Goal: Transaction & Acquisition: Book appointment/travel/reservation

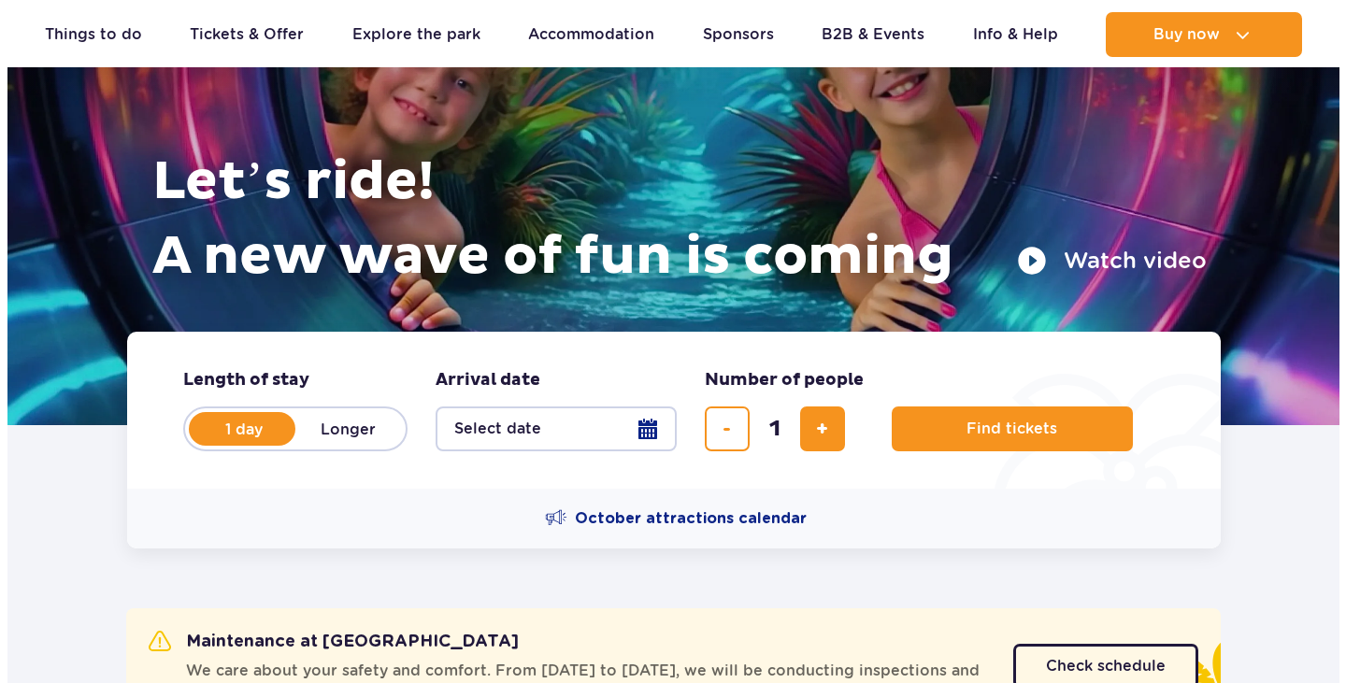
scroll to position [280, 0]
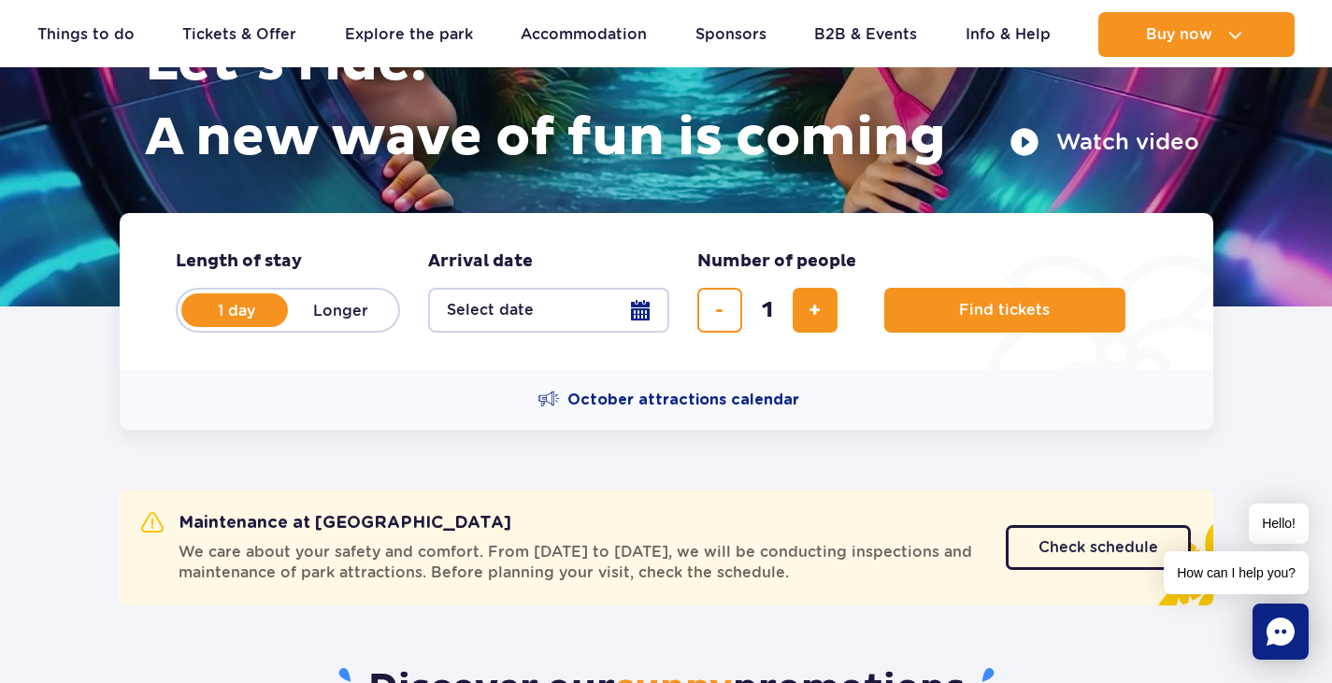
click at [589, 321] on button "Select date" at bounding box center [548, 310] width 241 height 45
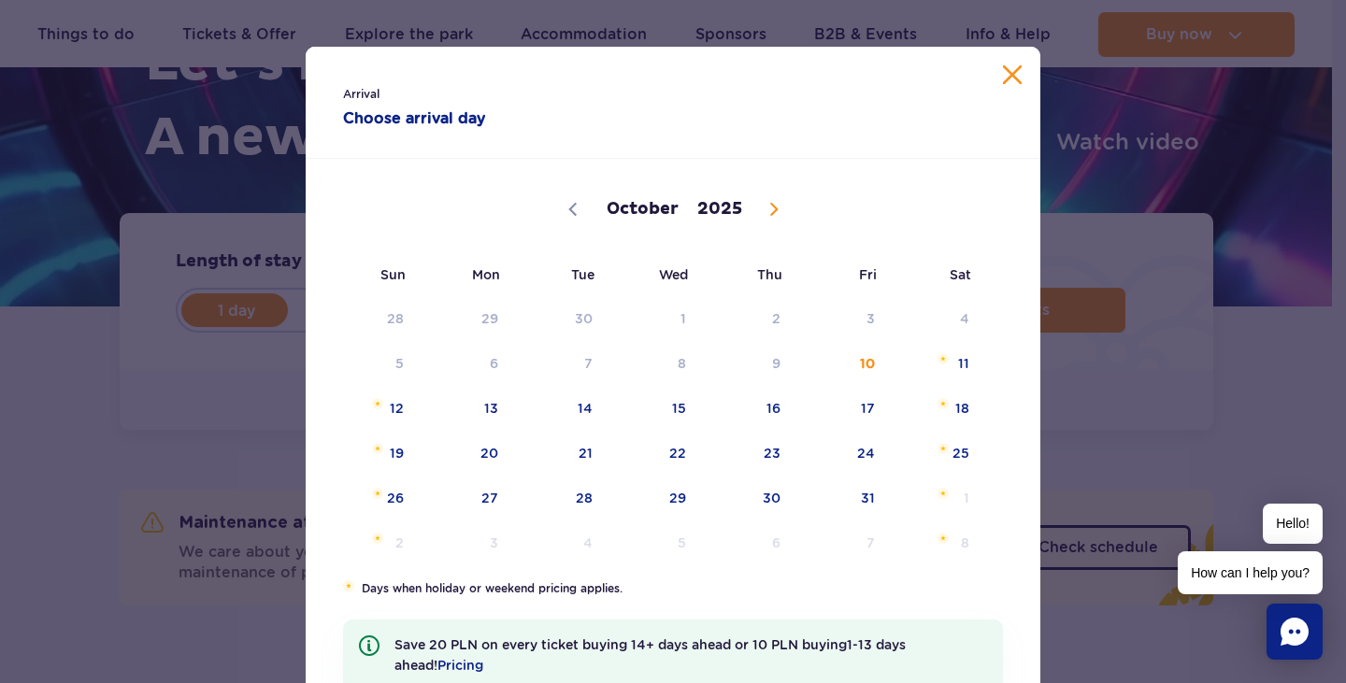
click at [768, 213] on icon at bounding box center [774, 209] width 13 height 13
select select "11"
click at [768, 213] on icon at bounding box center [774, 209] width 13 height 13
type input "2026"
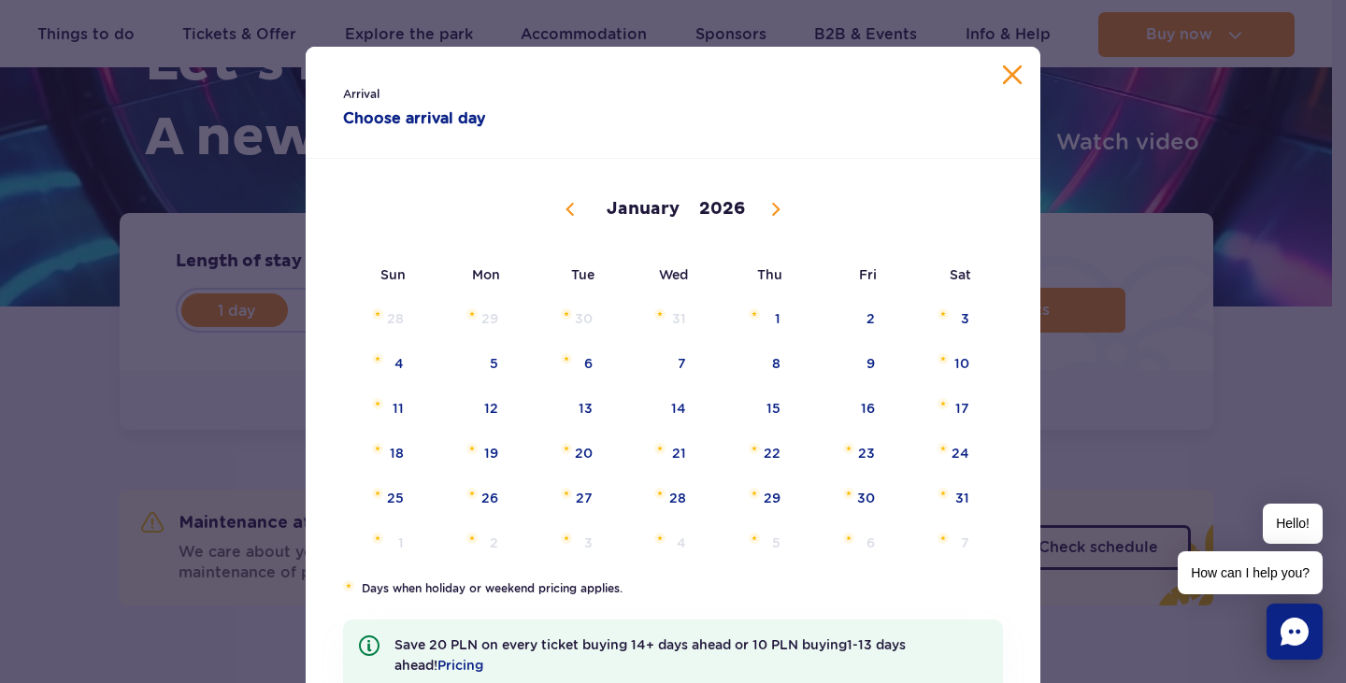
click at [769, 213] on icon at bounding box center [775, 209] width 13 height 13
click at [760, 199] on span at bounding box center [776, 210] width 32 height 32
click at [769, 210] on icon at bounding box center [775, 209] width 13 height 13
select select "4"
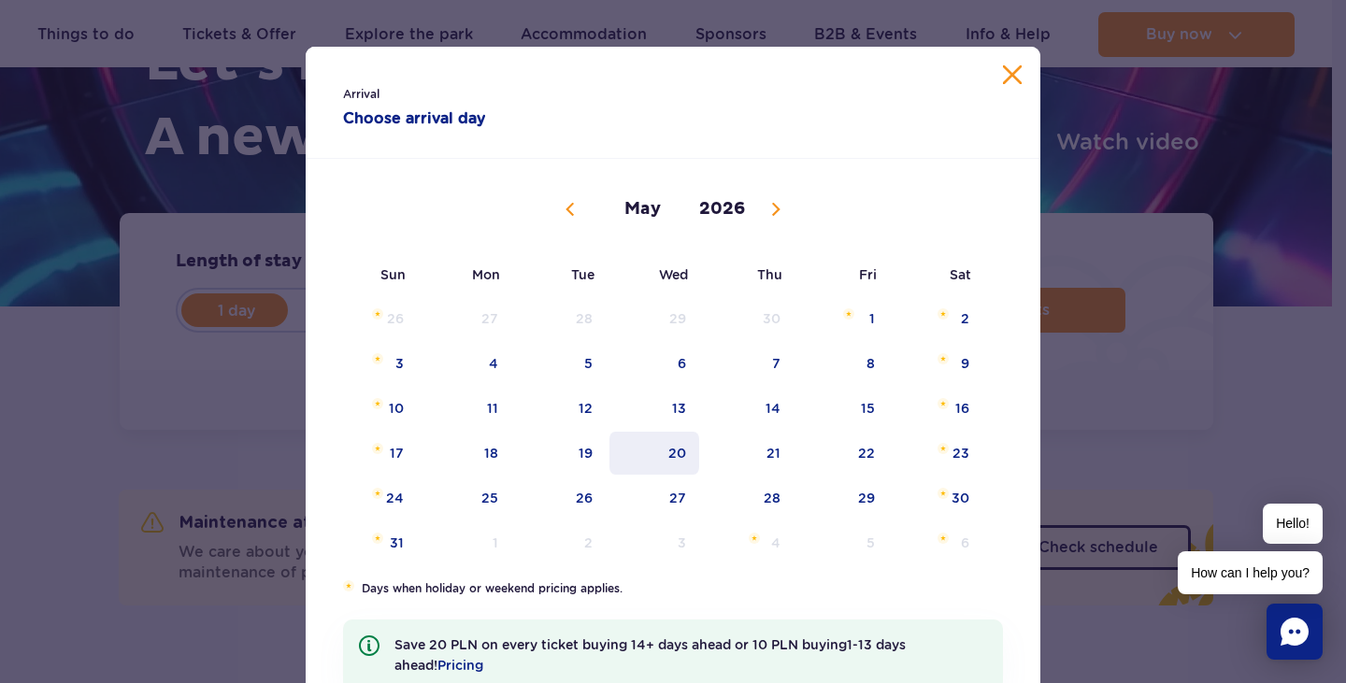
click at [673, 461] on span "20" at bounding box center [655, 453] width 94 height 43
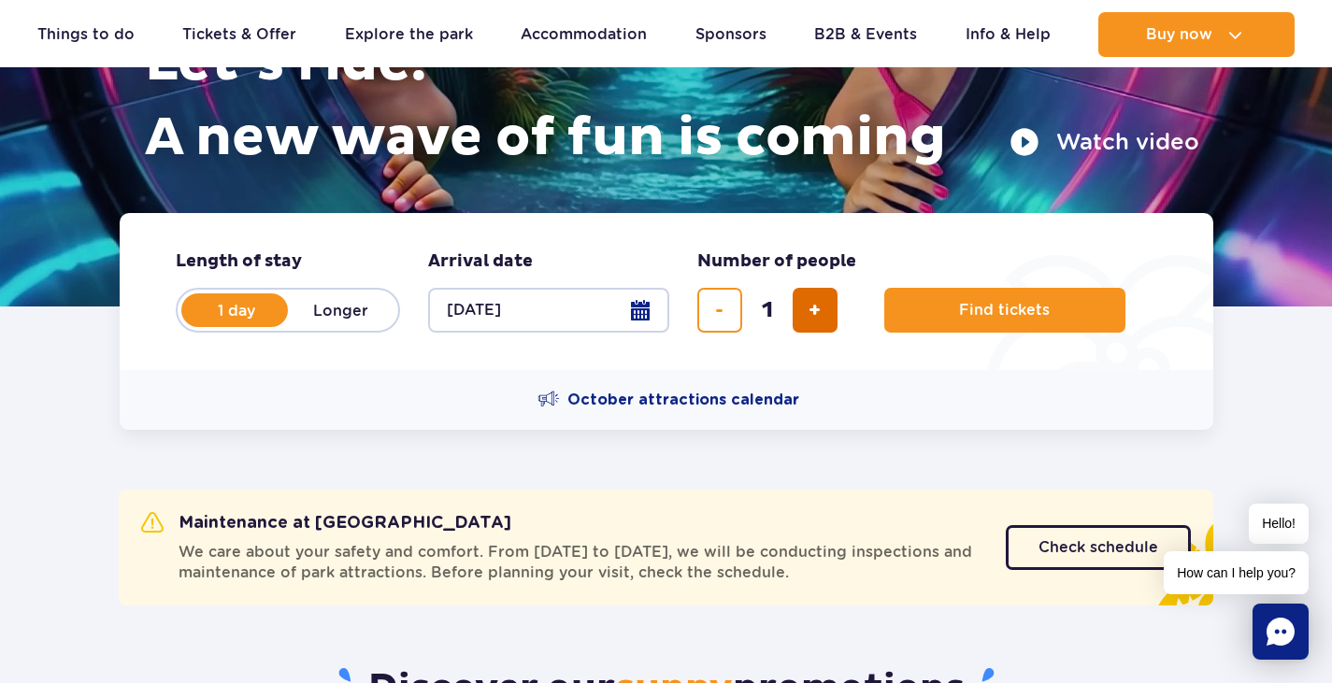
click at [815, 310] on span "add ticket" at bounding box center [815, 310] width 12 height 0
type input "4"
click at [366, 316] on label "Longer" at bounding box center [341, 310] width 107 height 39
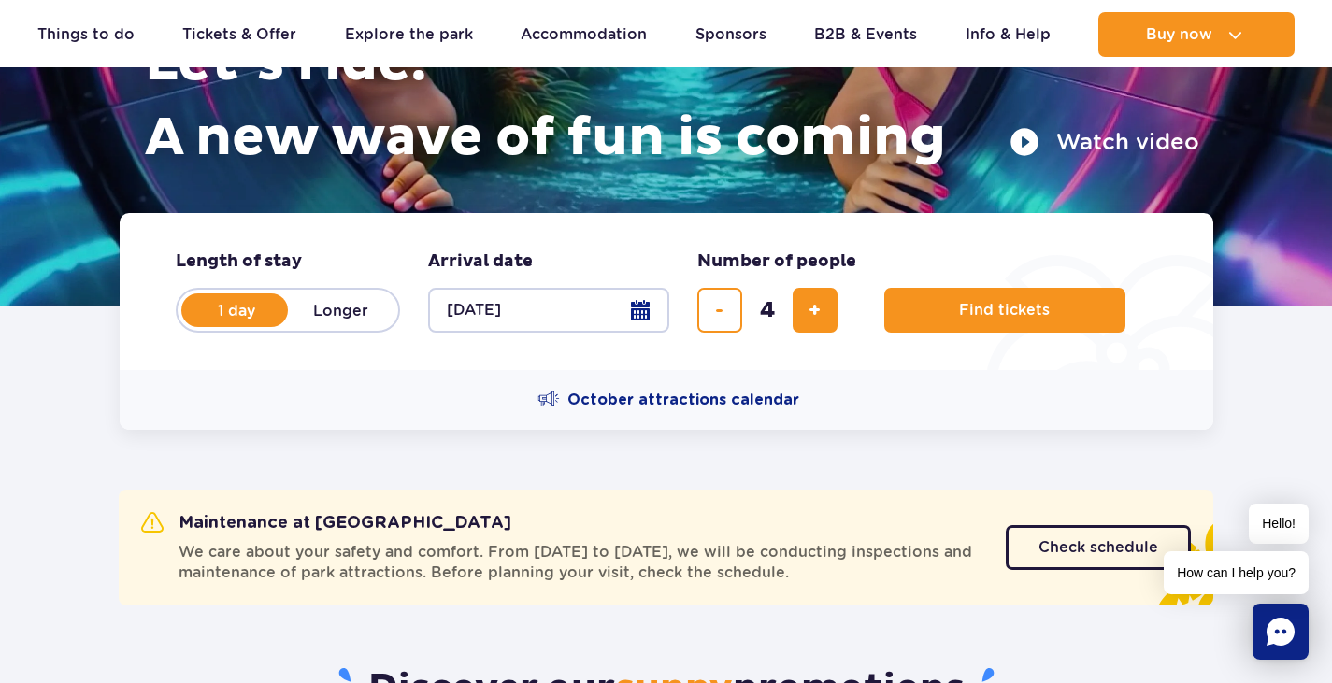
click at [308, 326] on input "Longer" at bounding box center [298, 328] width 21 height 4
radio input "false"
radio input "true"
click at [552, 304] on button "Select date" at bounding box center [548, 310] width 241 height 45
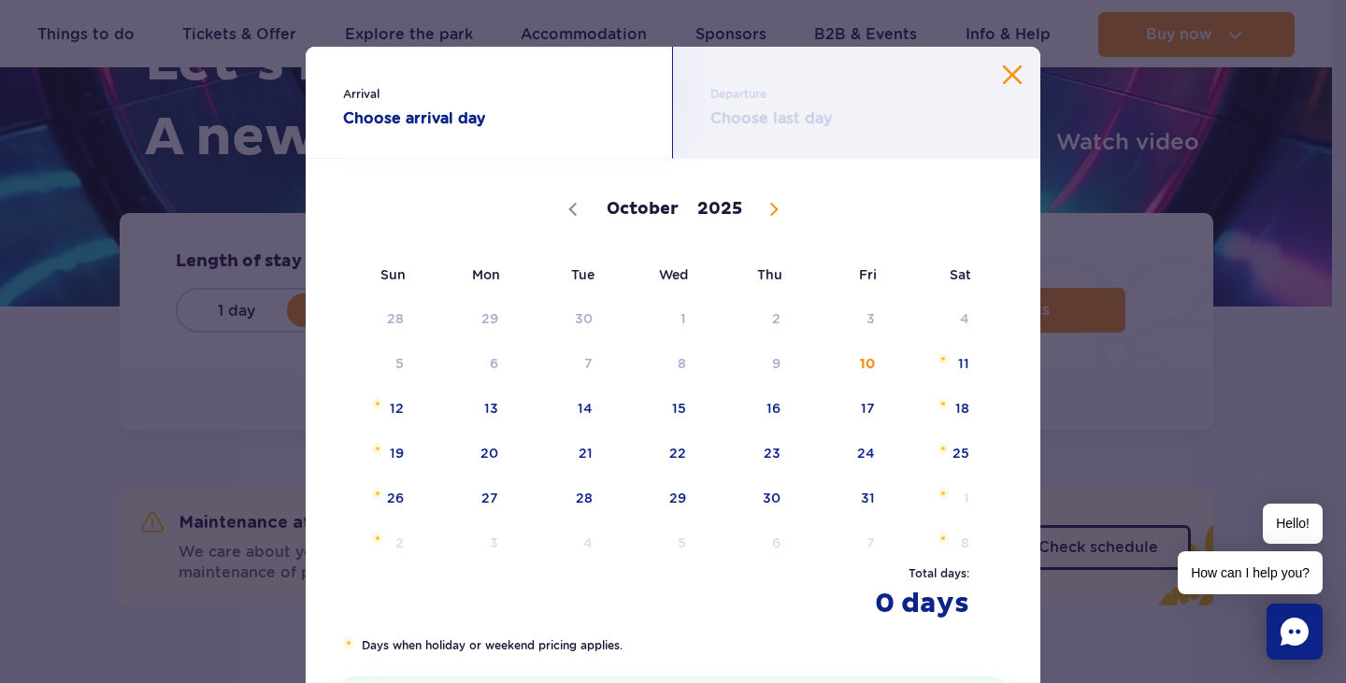
click at [768, 209] on icon at bounding box center [774, 209] width 13 height 13
select select "11"
click at [768, 209] on icon at bounding box center [774, 209] width 13 height 13
type input "2026"
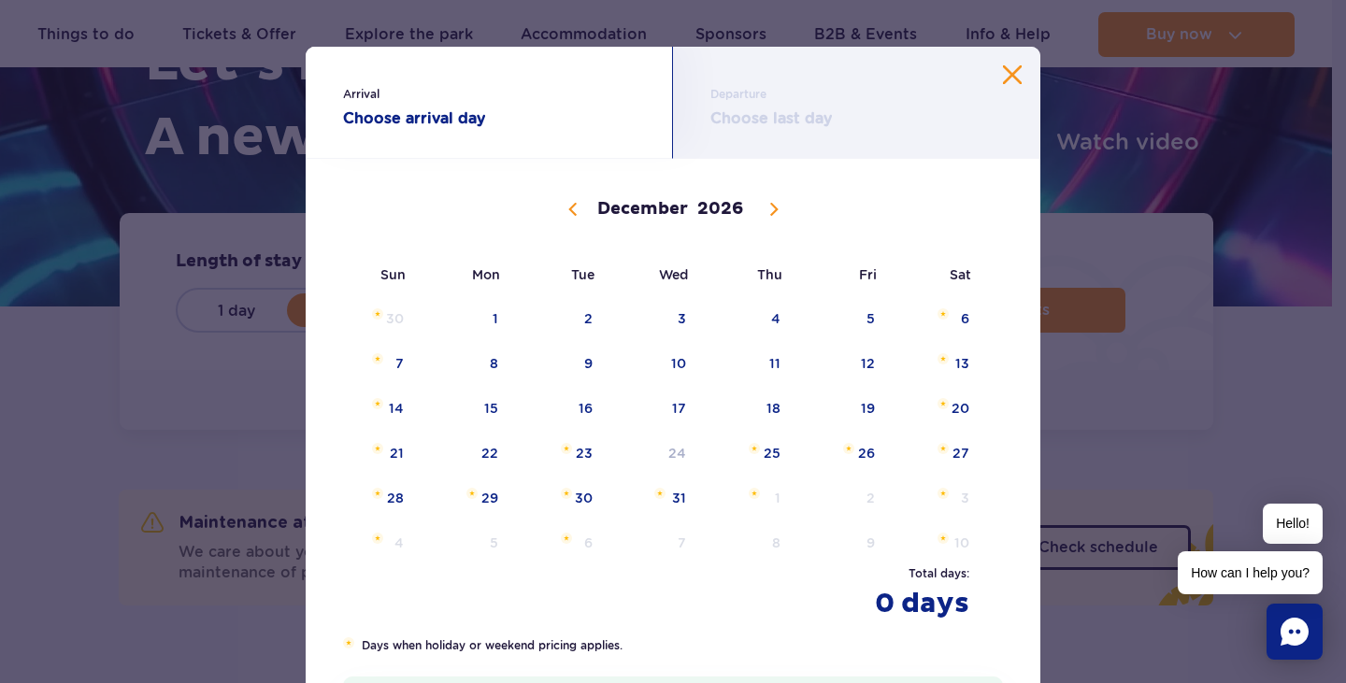
click at [758, 209] on span at bounding box center [774, 210] width 32 height 32
click at [760, 209] on span at bounding box center [776, 210] width 32 height 32
select select "4"
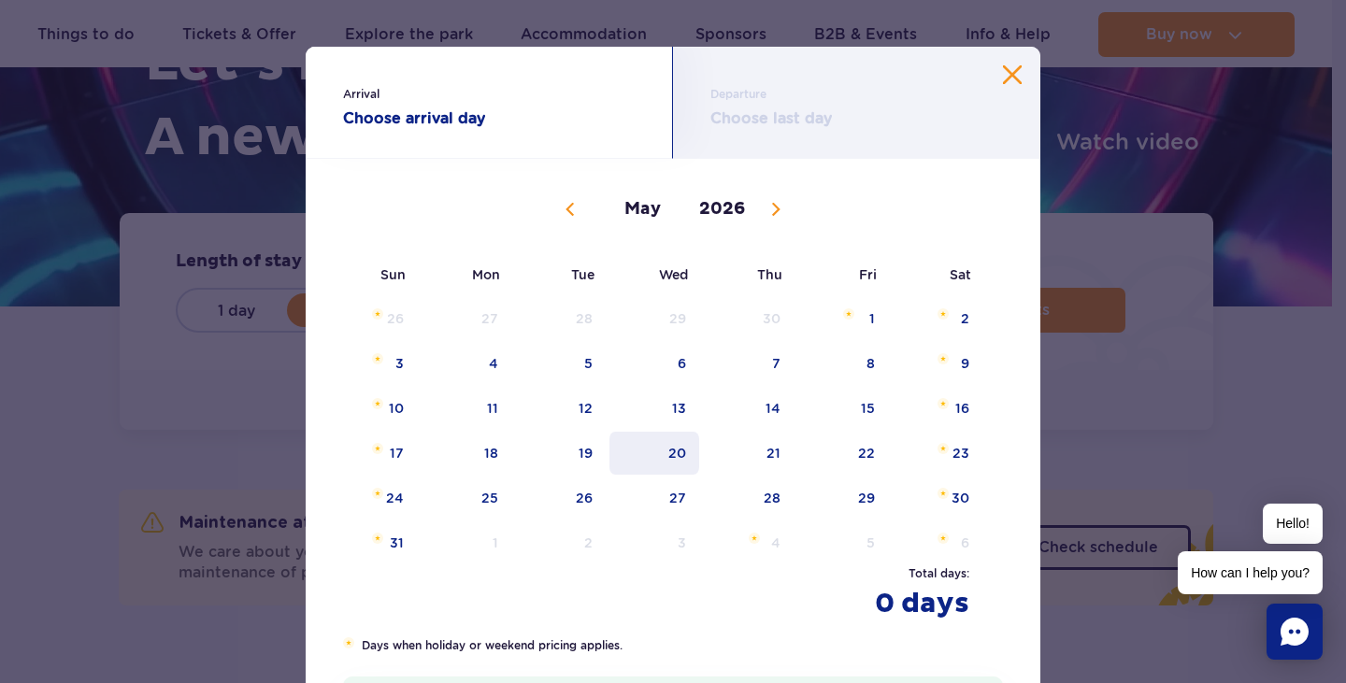
click at [641, 447] on span "20" at bounding box center [655, 453] width 94 height 43
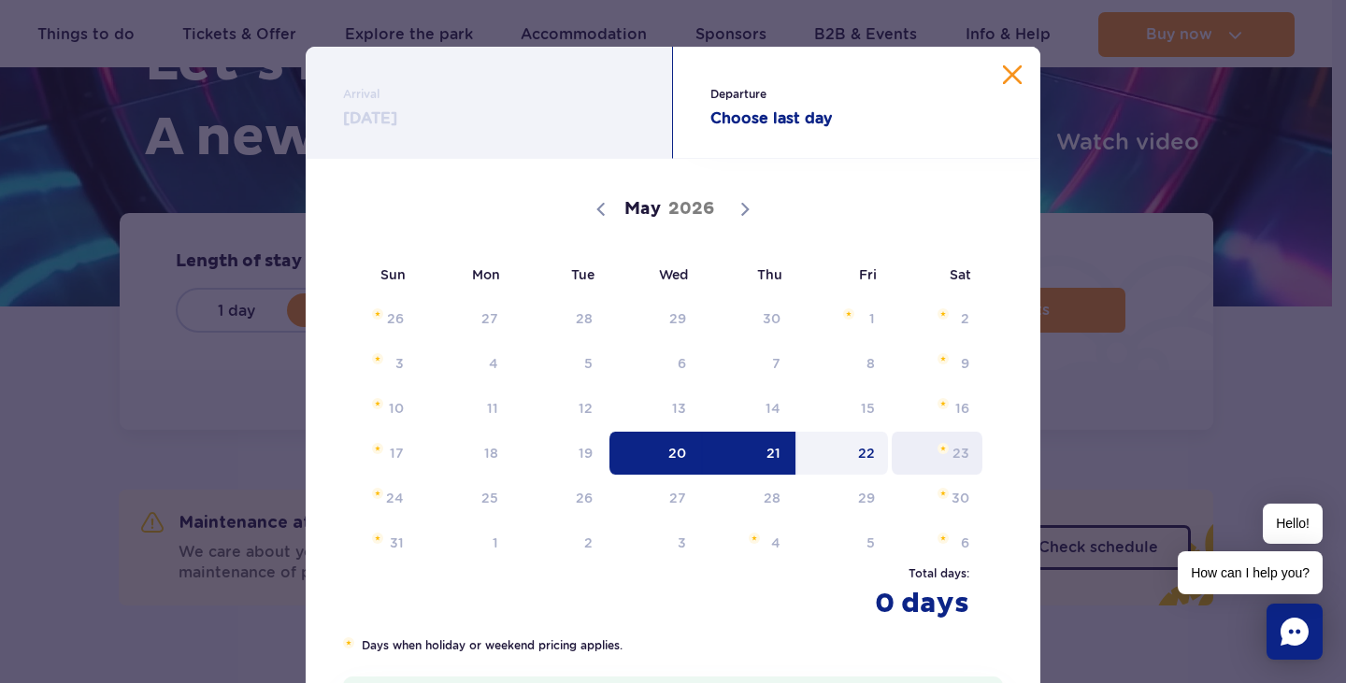
click at [945, 456] on span "23" at bounding box center [937, 453] width 94 height 43
click at [389, 498] on span "24" at bounding box center [371, 498] width 94 height 43
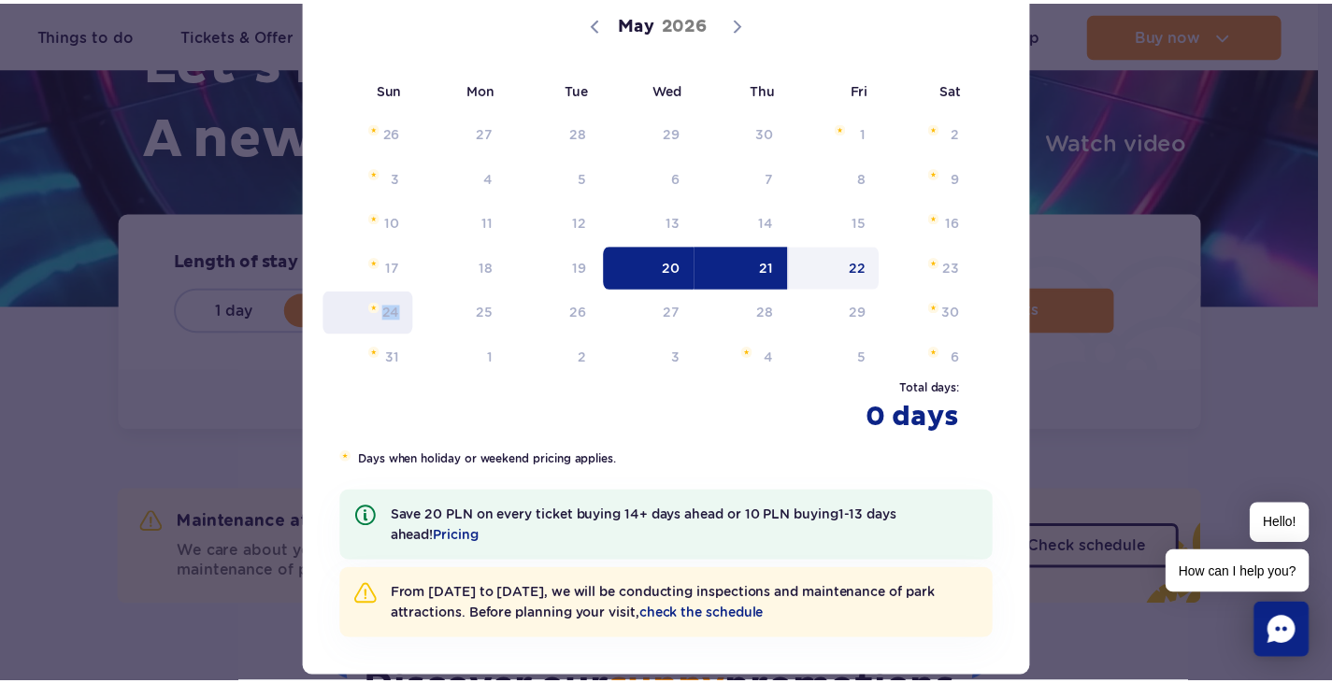
scroll to position [187, 0]
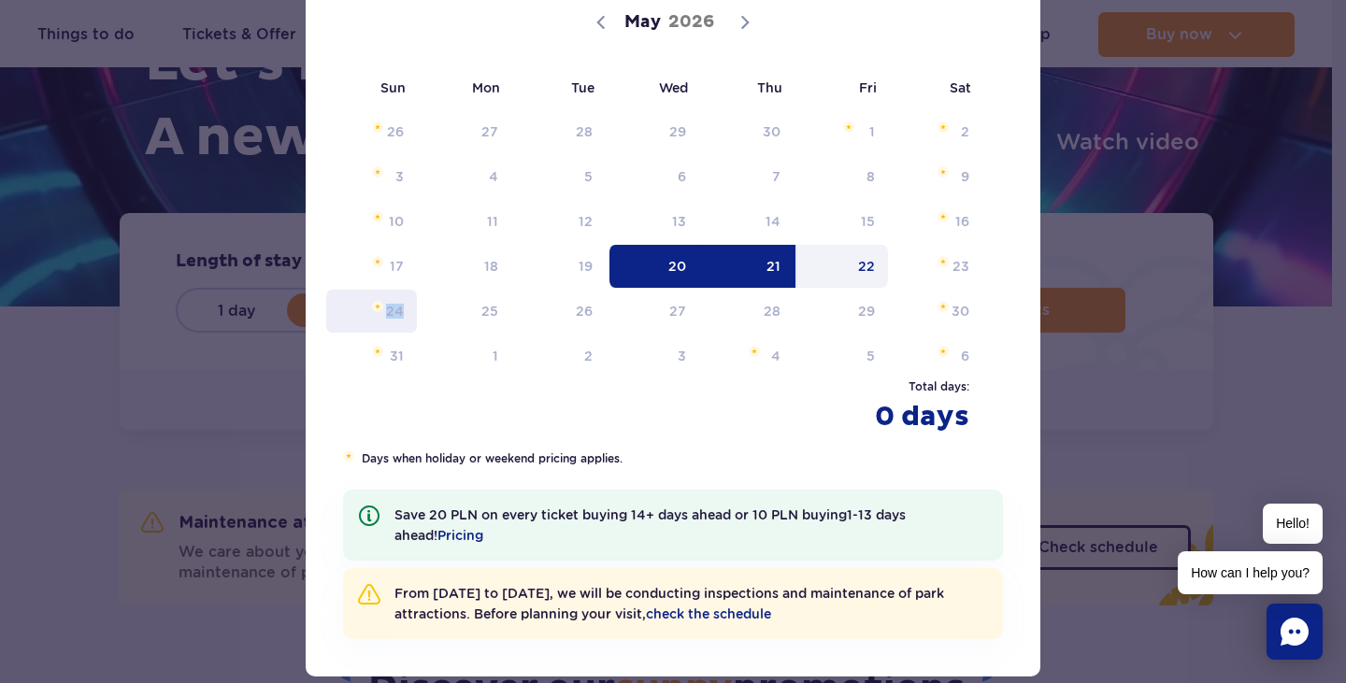
click at [387, 303] on span "24" at bounding box center [371, 311] width 94 height 43
click at [828, 270] on span "22" at bounding box center [843, 266] width 94 height 43
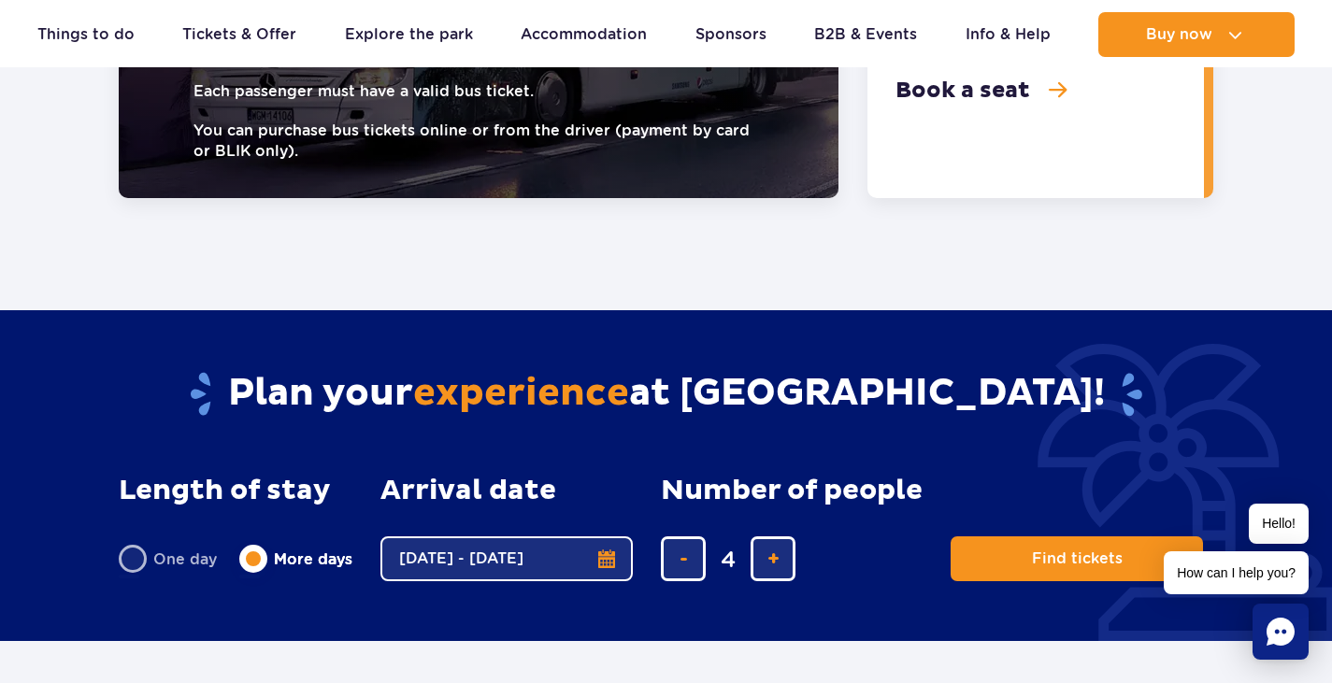
scroll to position [3365, 0]
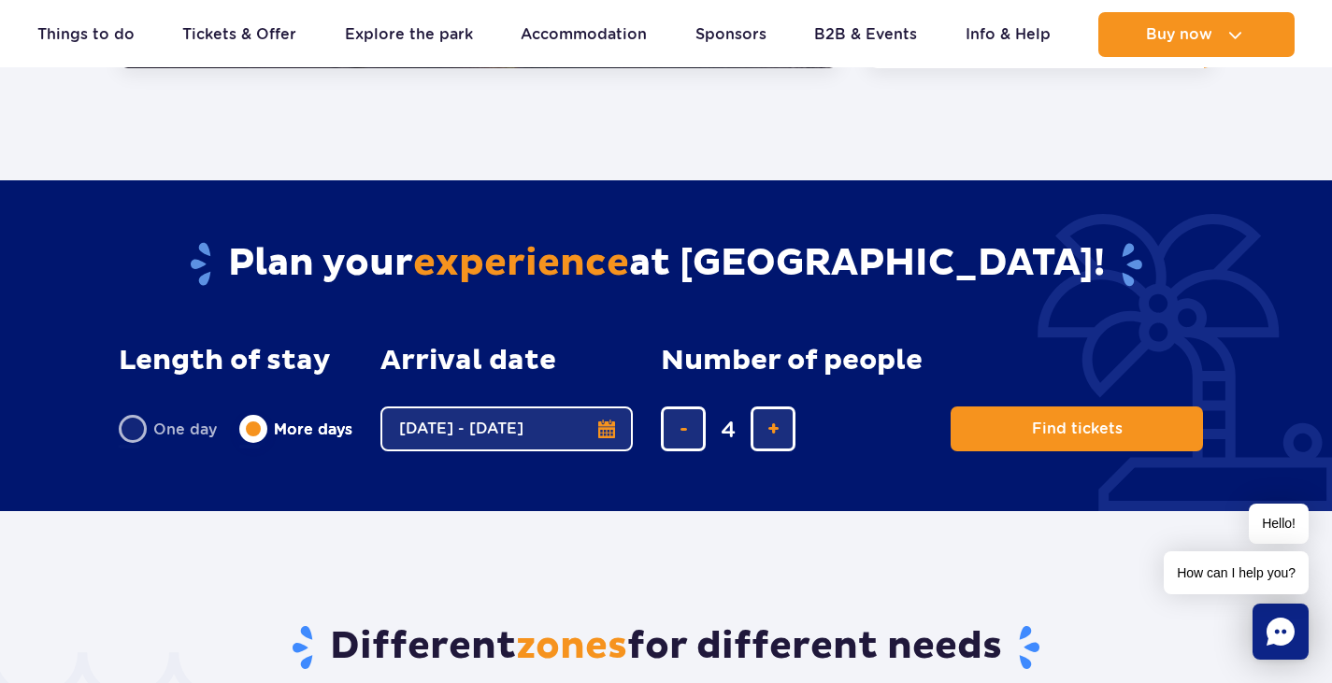
click at [586, 407] on button "[DATE] - [DATE]" at bounding box center [506, 429] width 252 height 45
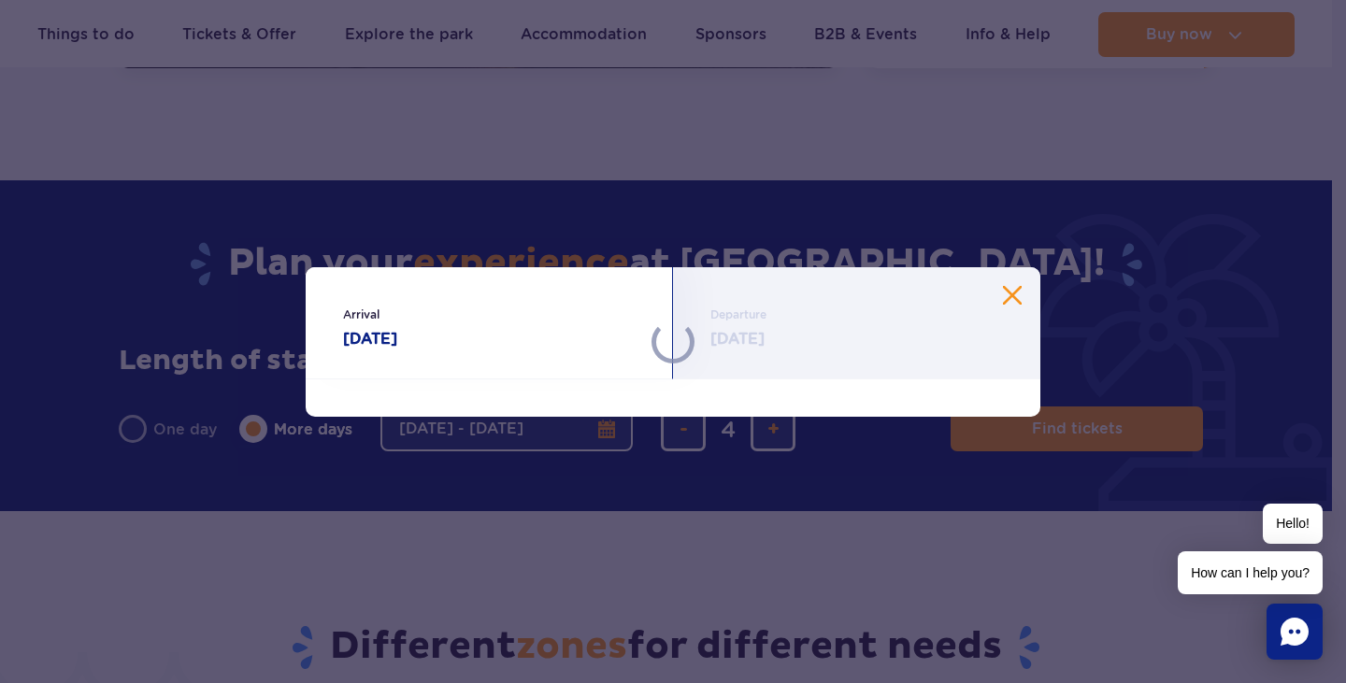
select select "4"
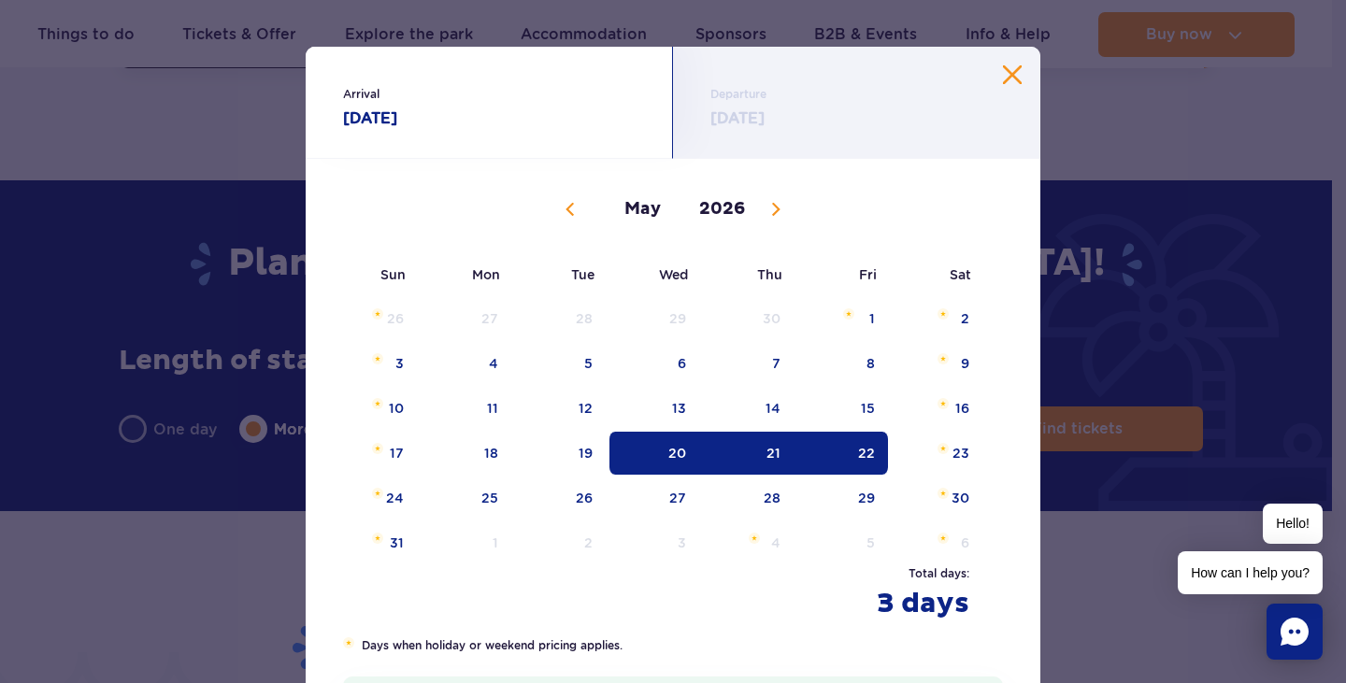
click at [645, 459] on span "20" at bounding box center [655, 453] width 94 height 43
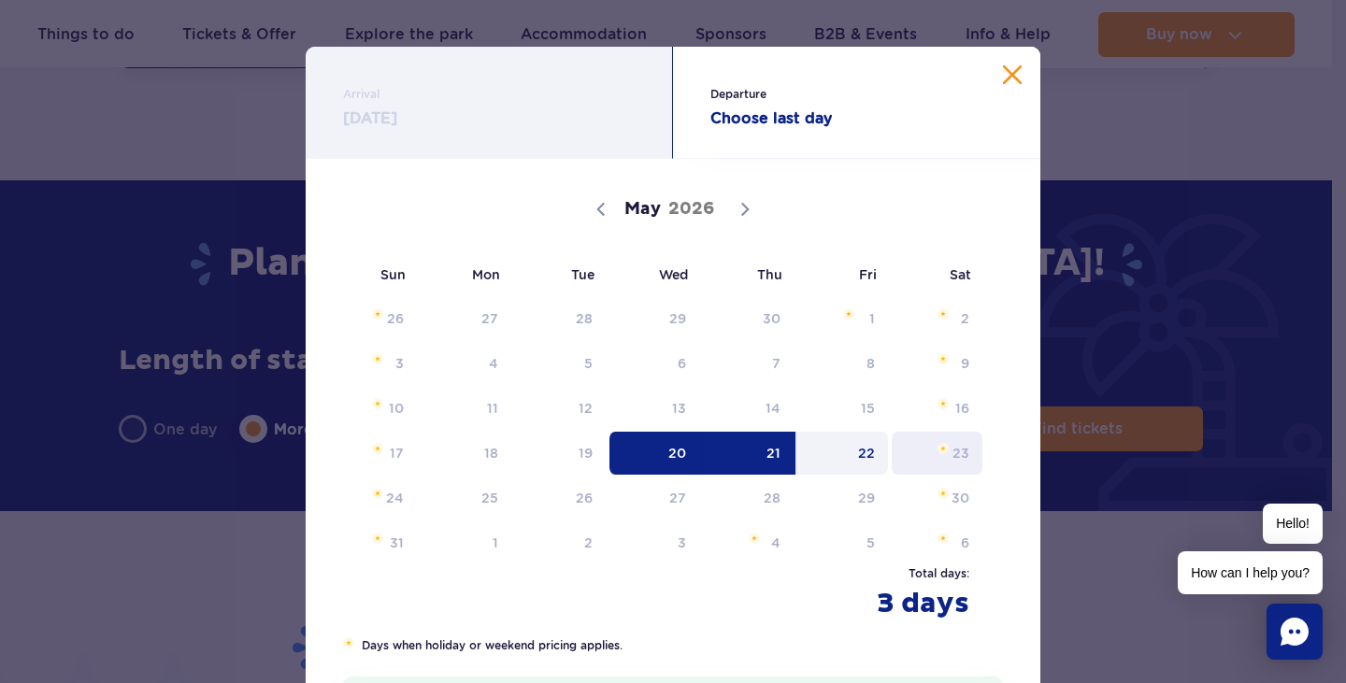
click at [948, 453] on span "23" at bounding box center [937, 453] width 94 height 43
click at [830, 452] on span "22" at bounding box center [843, 453] width 94 height 43
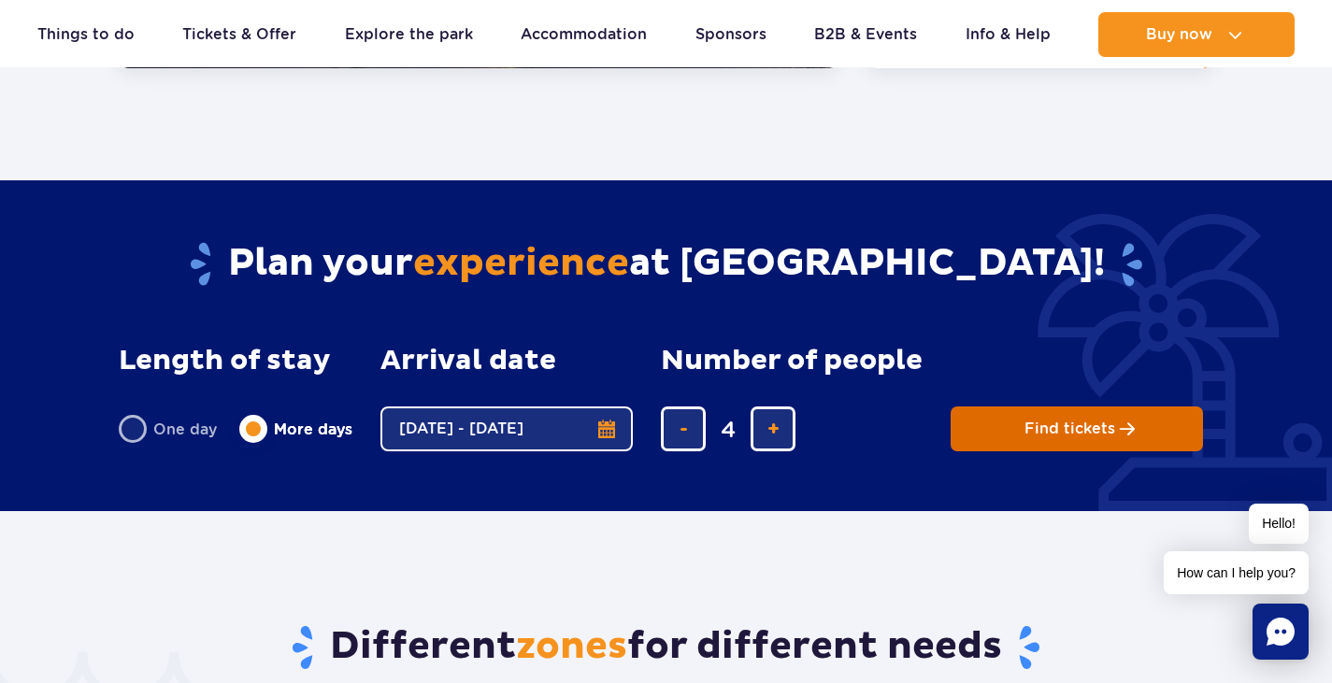
click at [1029, 421] on span "Find tickets" at bounding box center [1070, 429] width 91 height 17
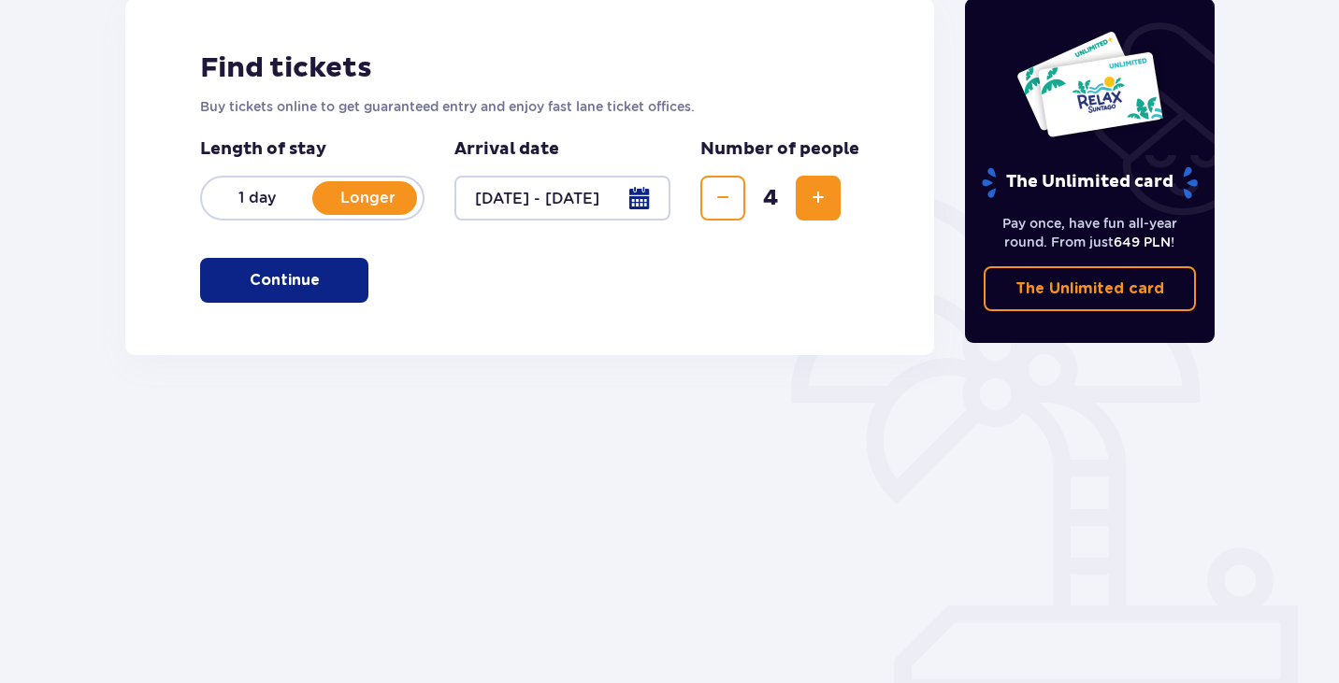
click at [264, 276] on p "Continue" at bounding box center [285, 280] width 70 height 21
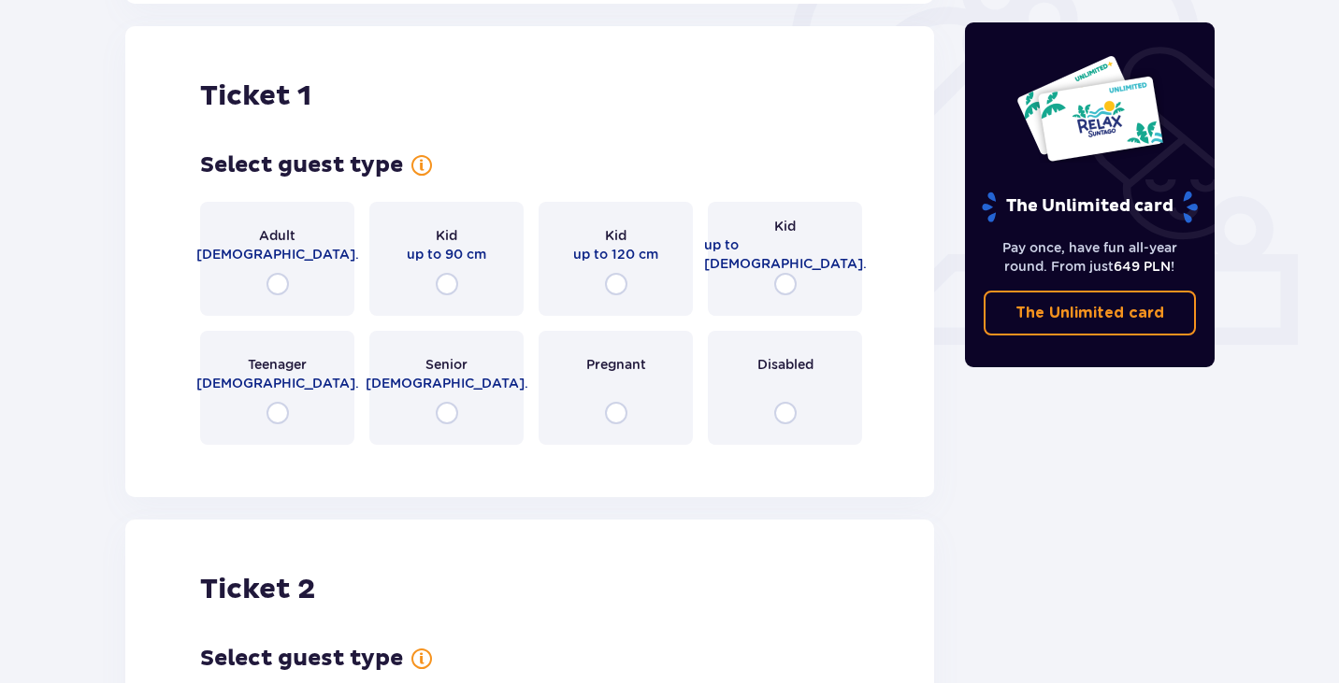
scroll to position [624, 0]
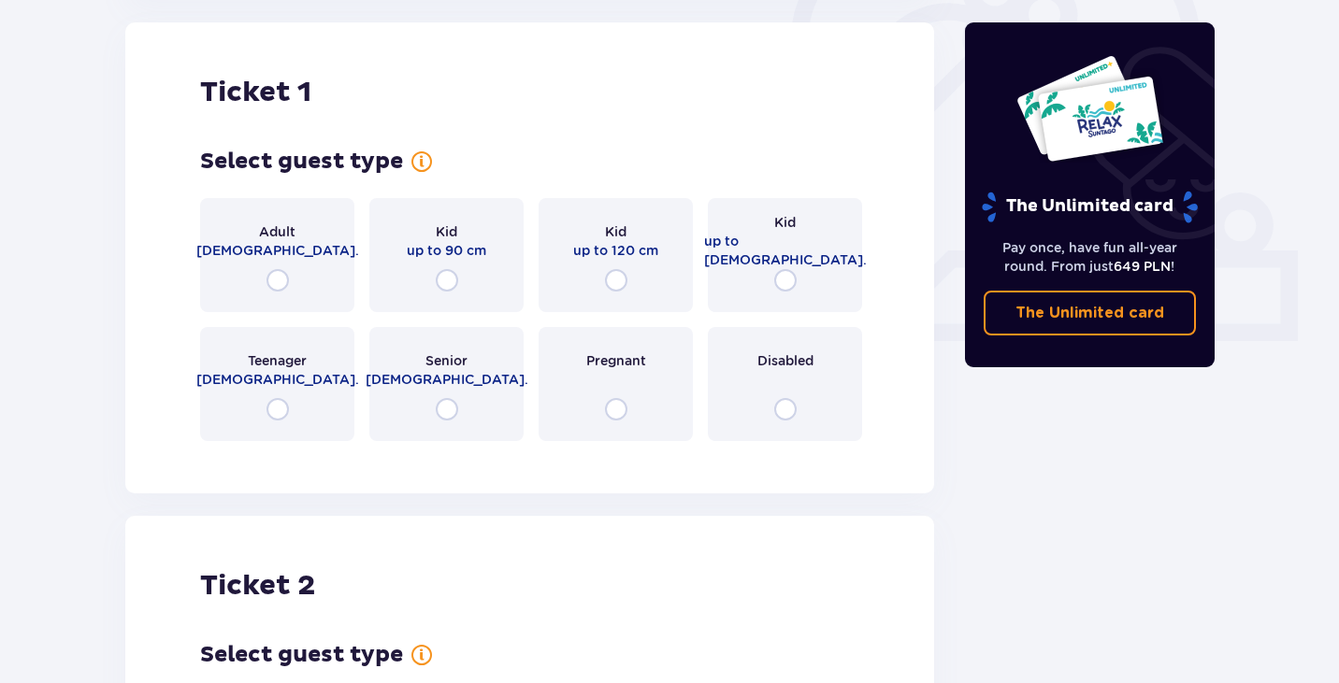
click at [280, 285] on input "radio" at bounding box center [277, 280] width 22 height 22
radio input "true"
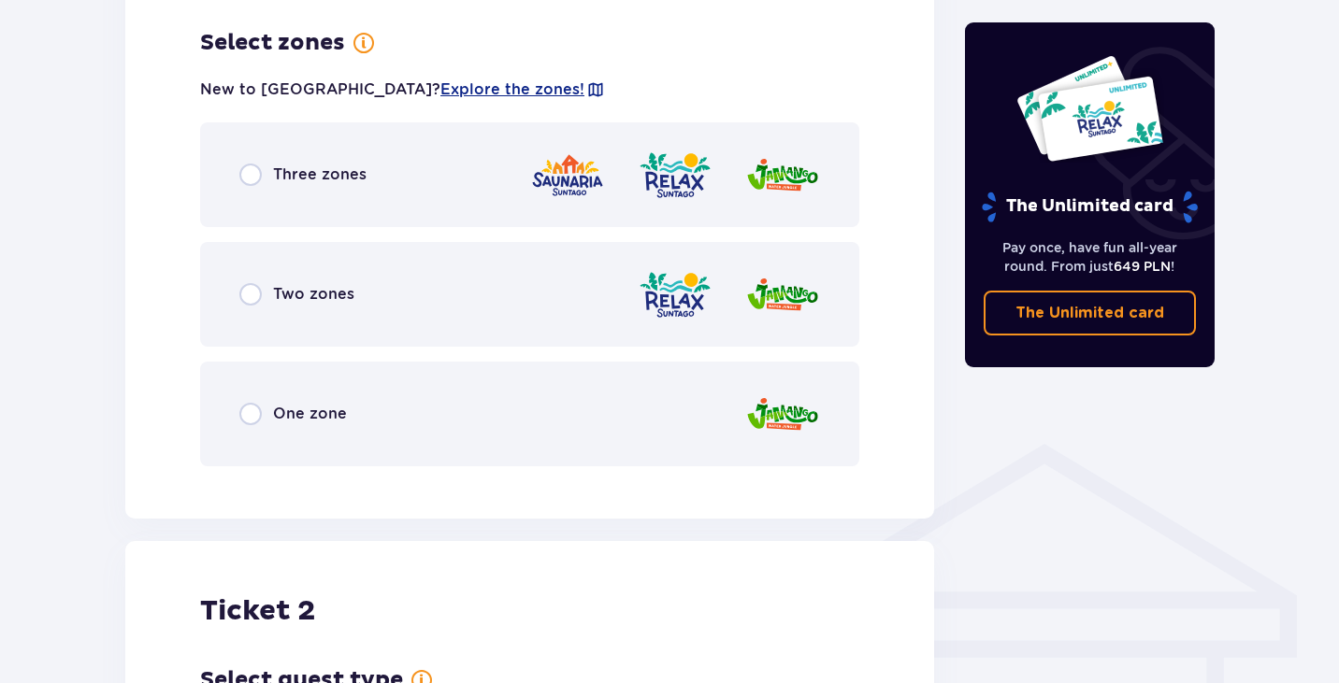
scroll to position [1081, 0]
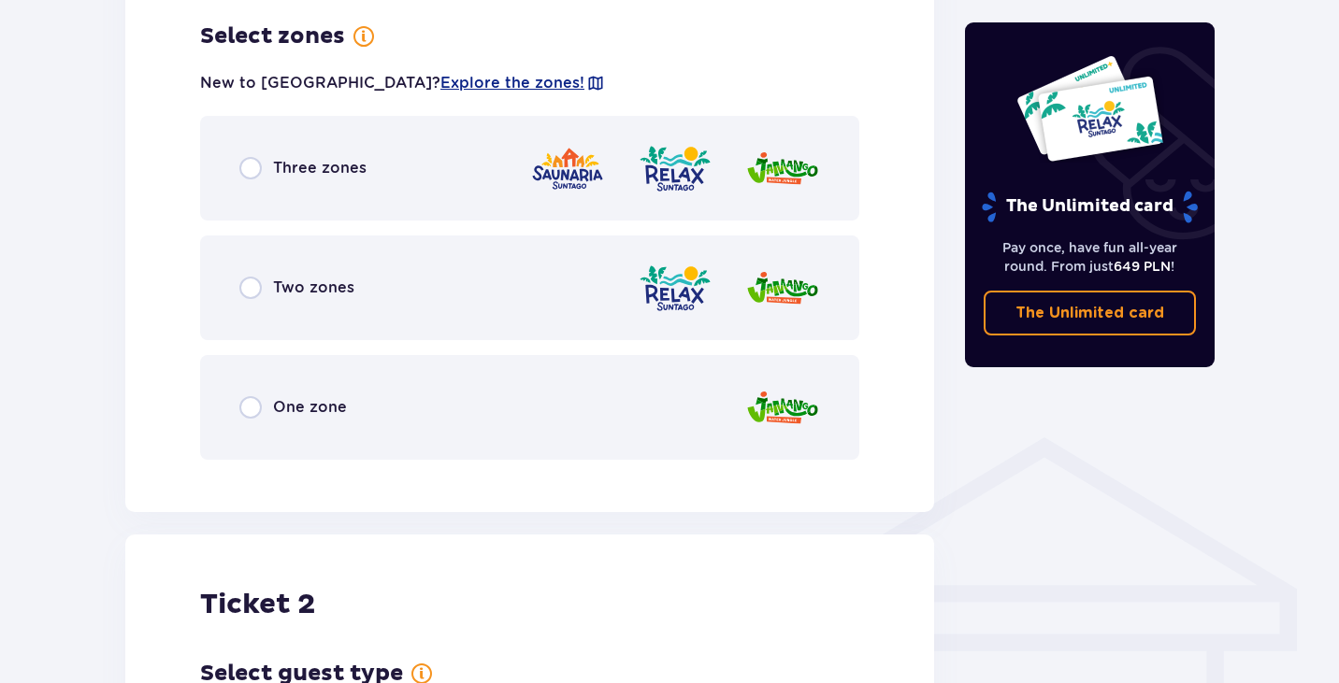
click at [253, 416] on input "radio" at bounding box center [250, 407] width 22 height 22
radio input "true"
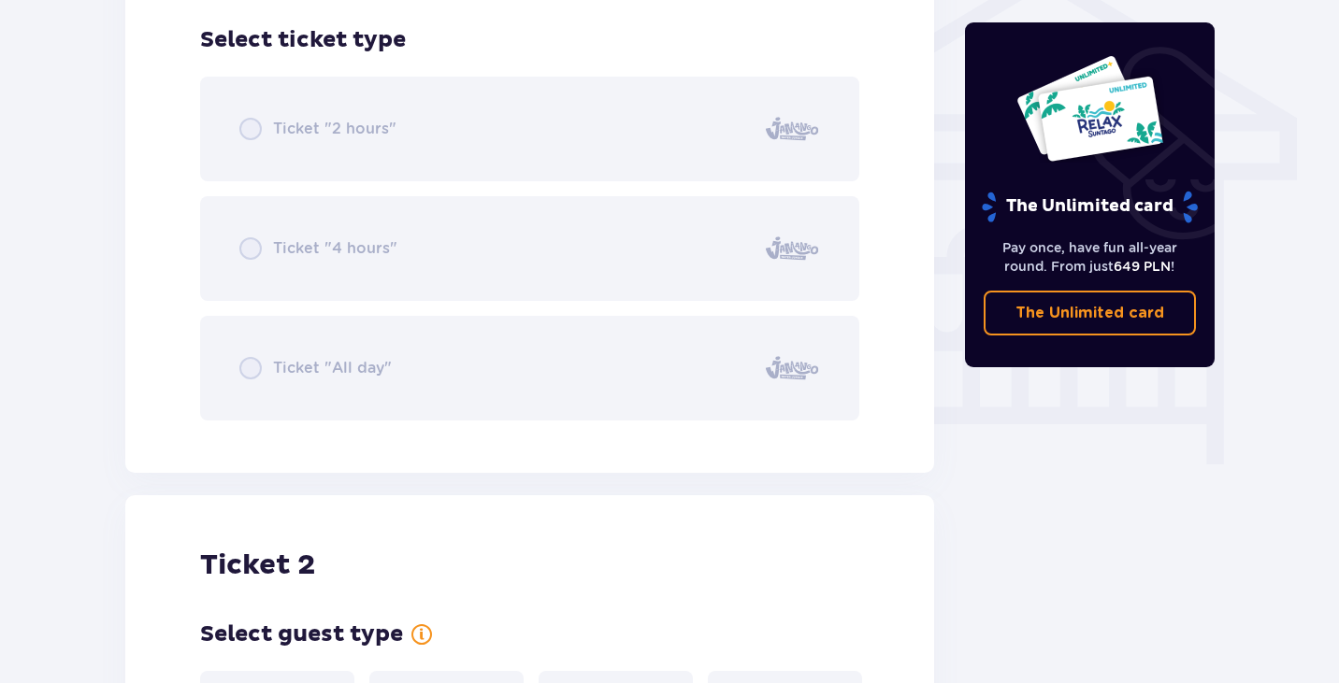
scroll to position [1556, 0]
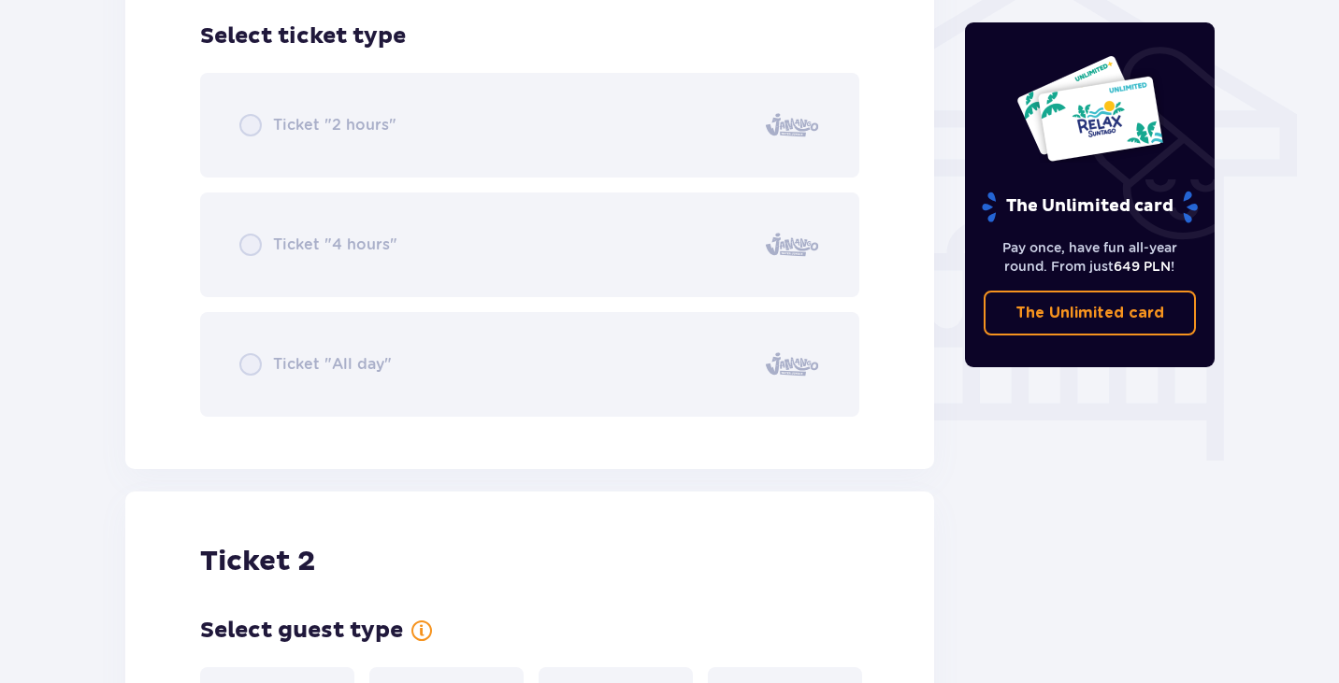
click at [258, 117] on div "Ticket "2 hours" Ticket "4 hours" Ticket "All day"" at bounding box center [529, 245] width 659 height 344
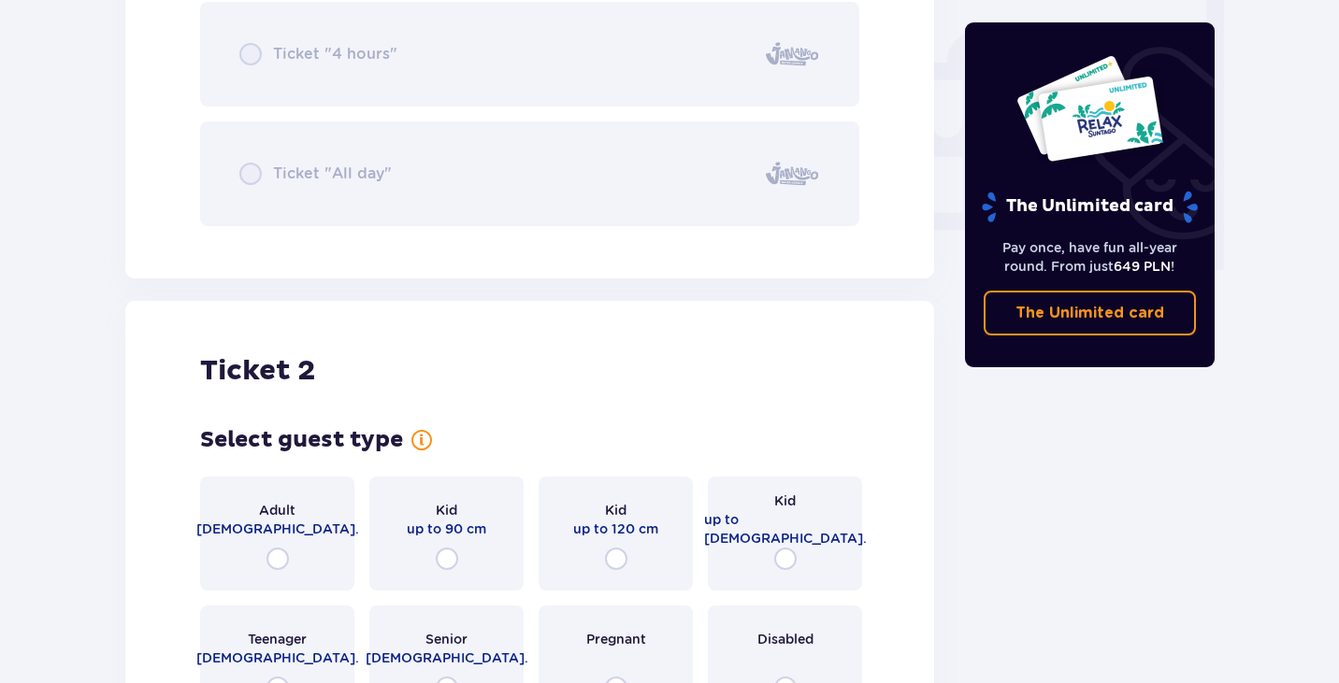
scroll to position [1930, 0]
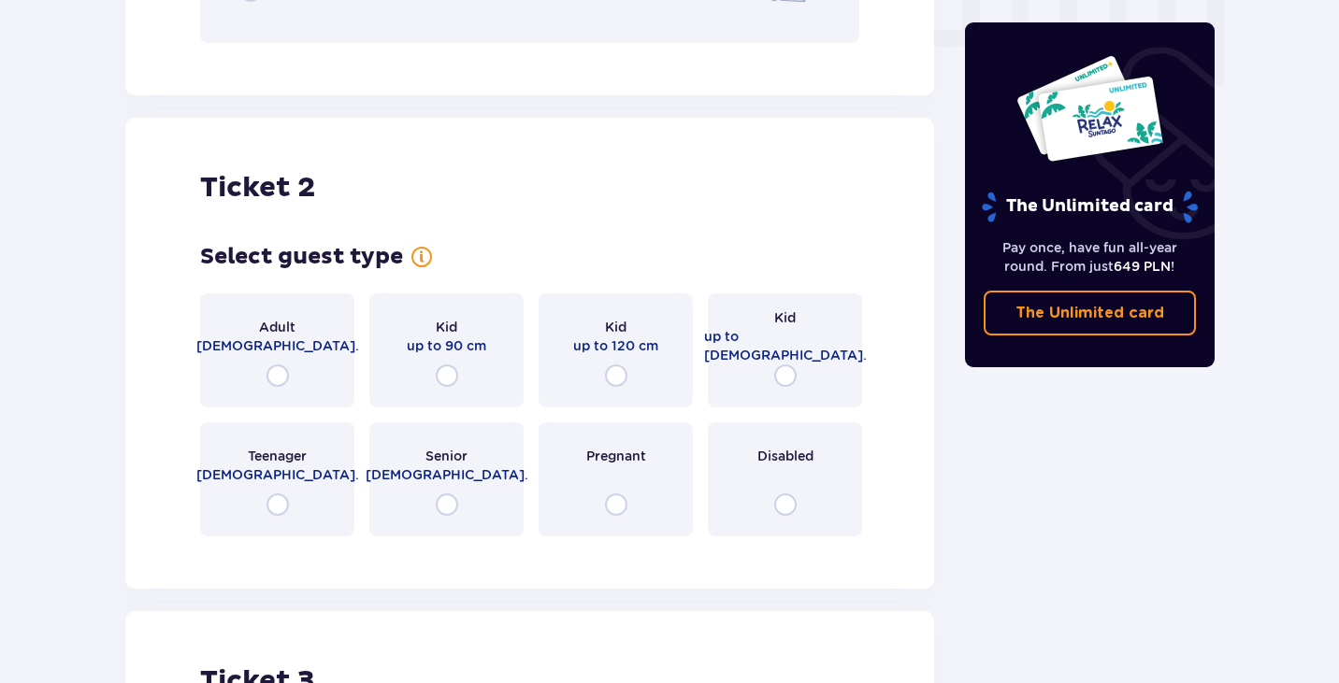
click at [283, 376] on input "radio" at bounding box center [277, 376] width 22 height 22
radio input "true"
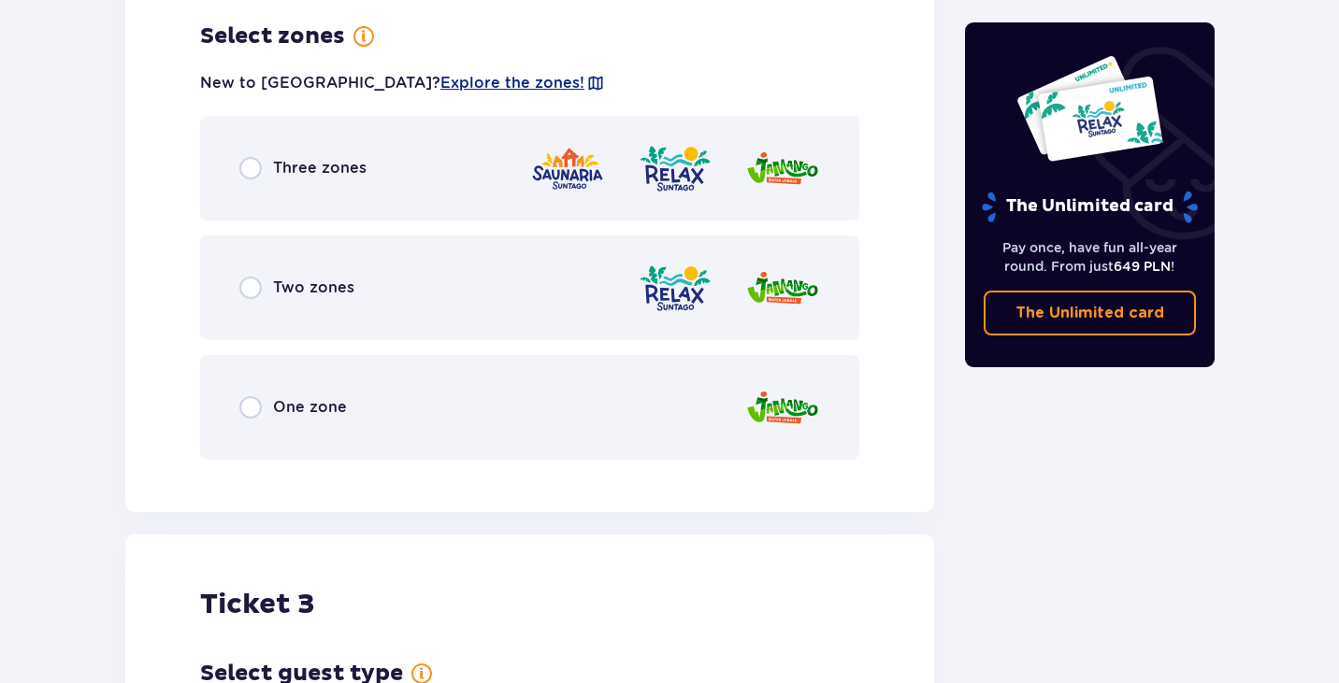
click at [276, 428] on div "One zone" at bounding box center [529, 407] width 659 height 105
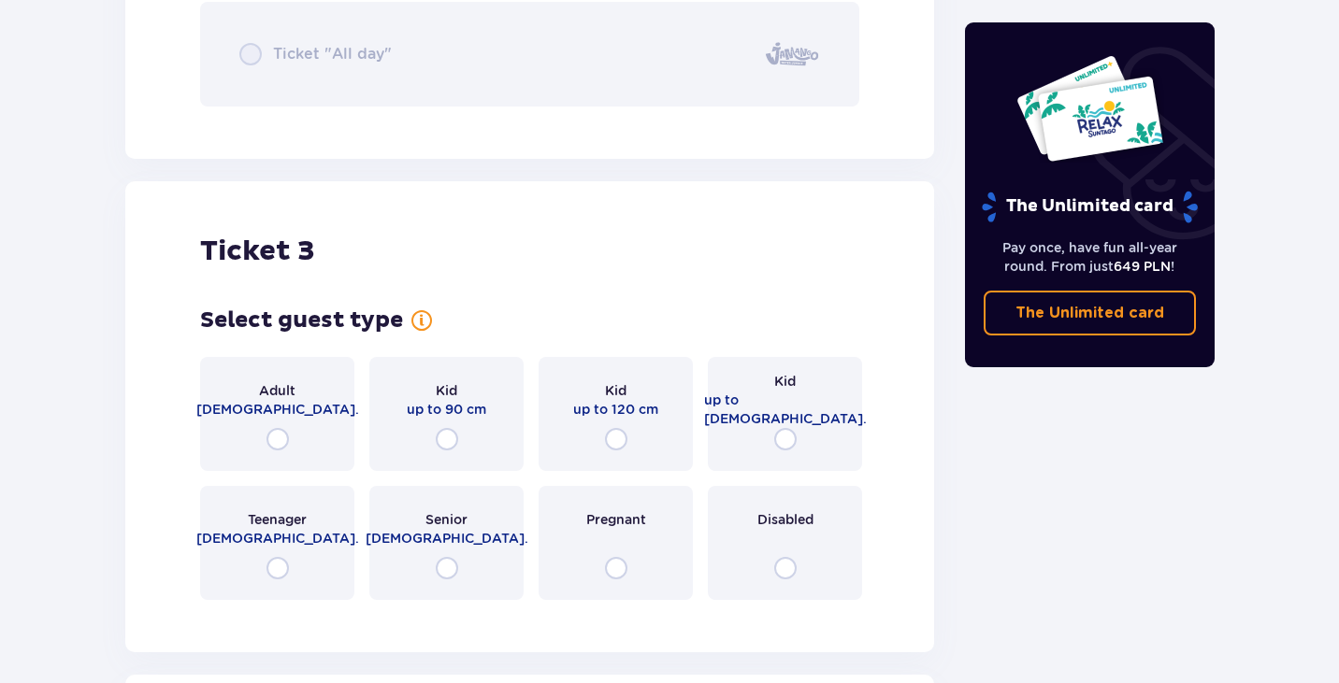
scroll to position [3330, 0]
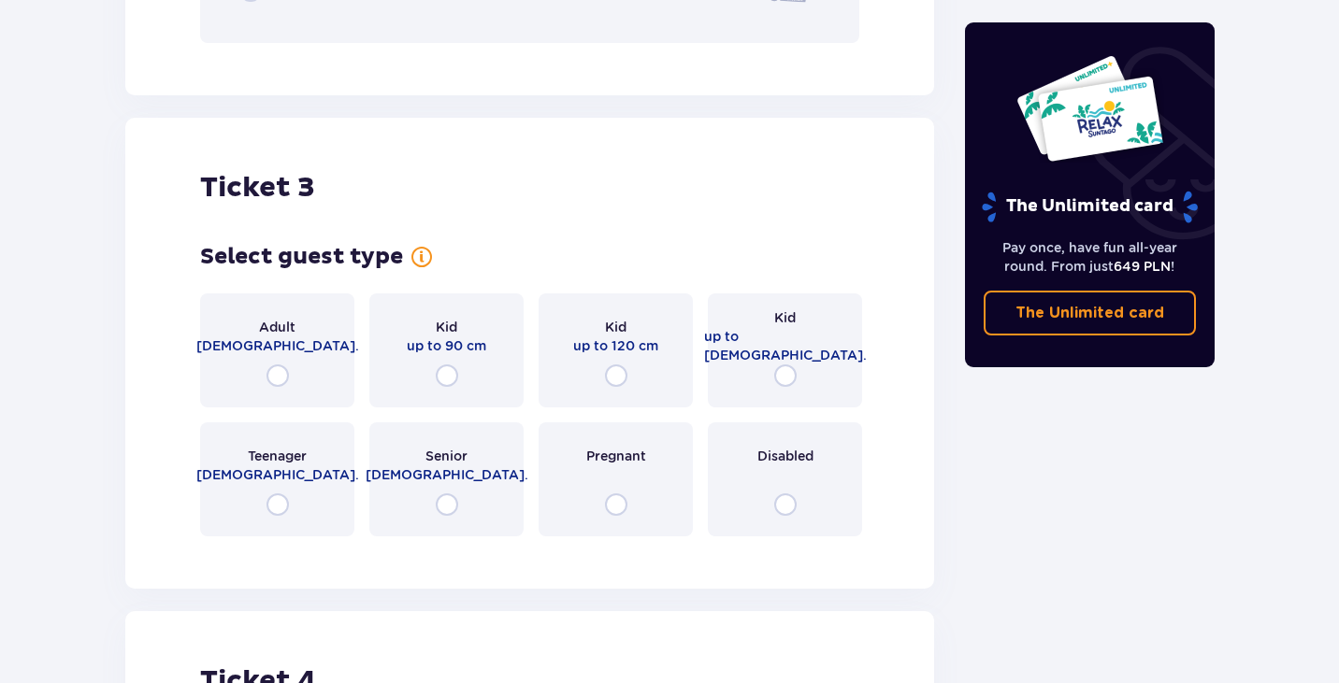
click at [447, 376] on input "radio" at bounding box center [447, 376] width 22 height 22
radio input "true"
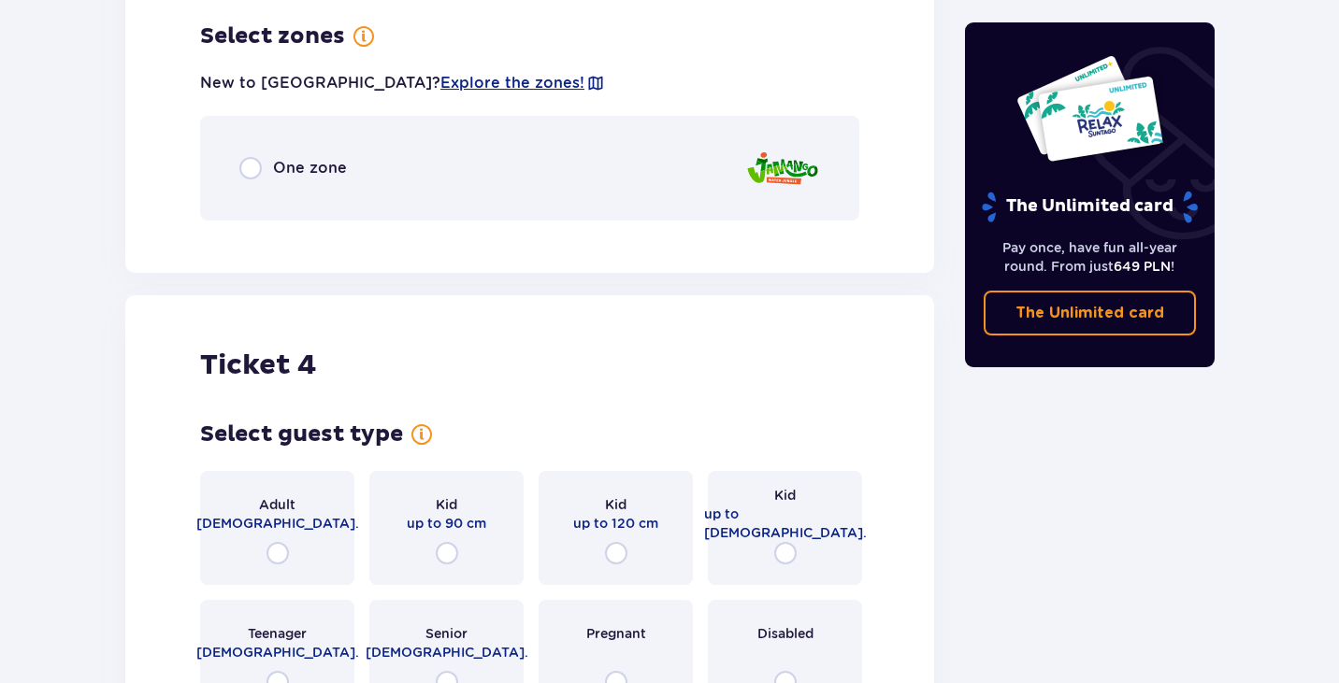
scroll to position [3975, 0]
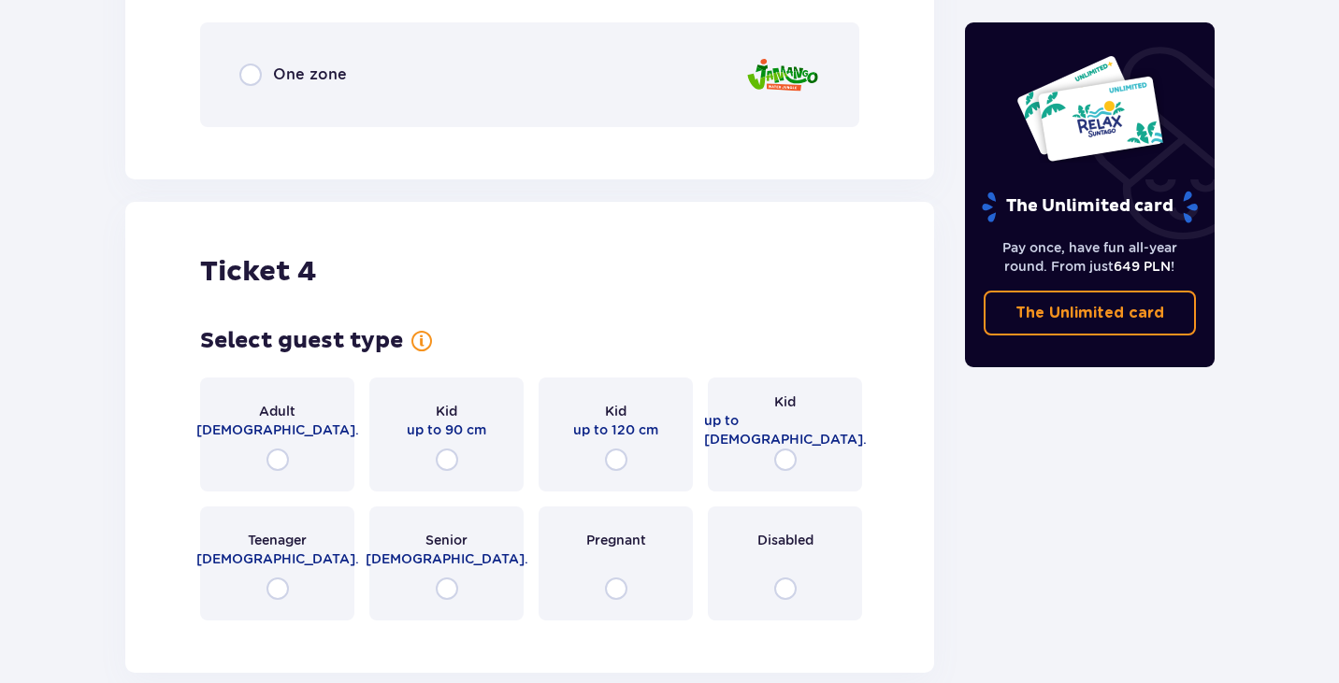
click at [447, 445] on div "Kid up to 90 cm" at bounding box center [446, 435] width 154 height 114
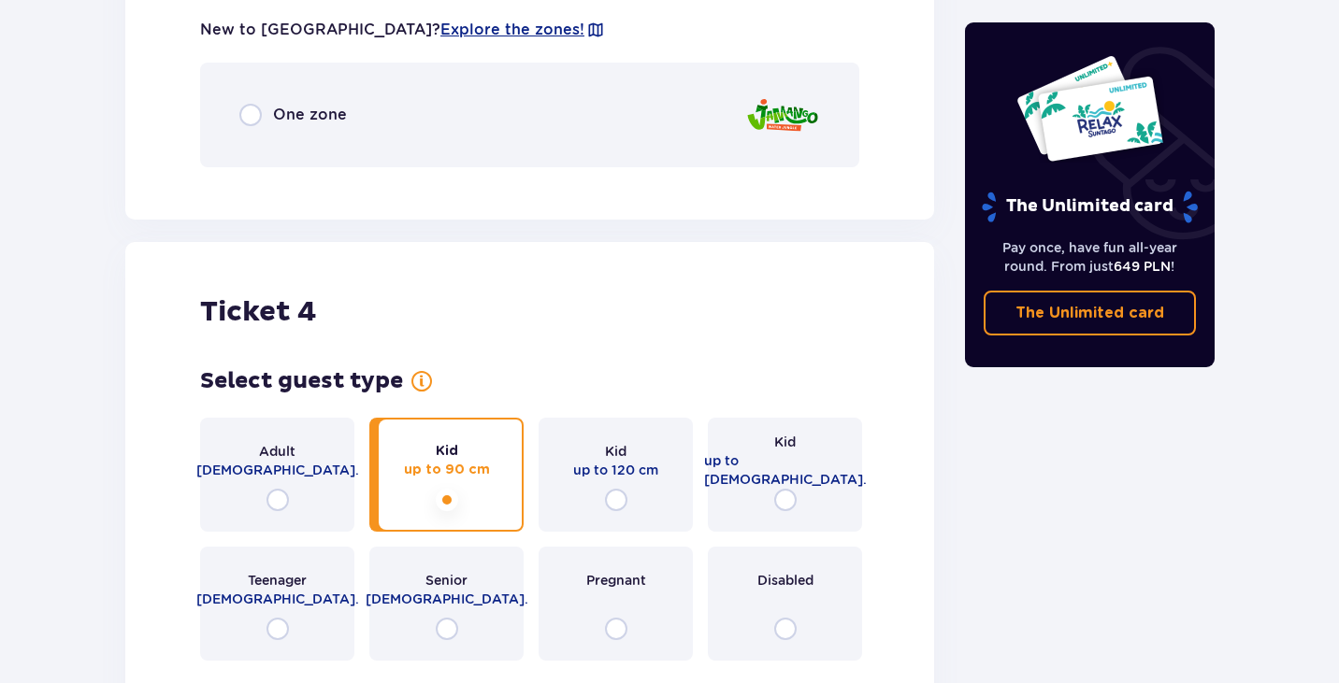
click at [291, 104] on div "One zone" at bounding box center [293, 115] width 108 height 22
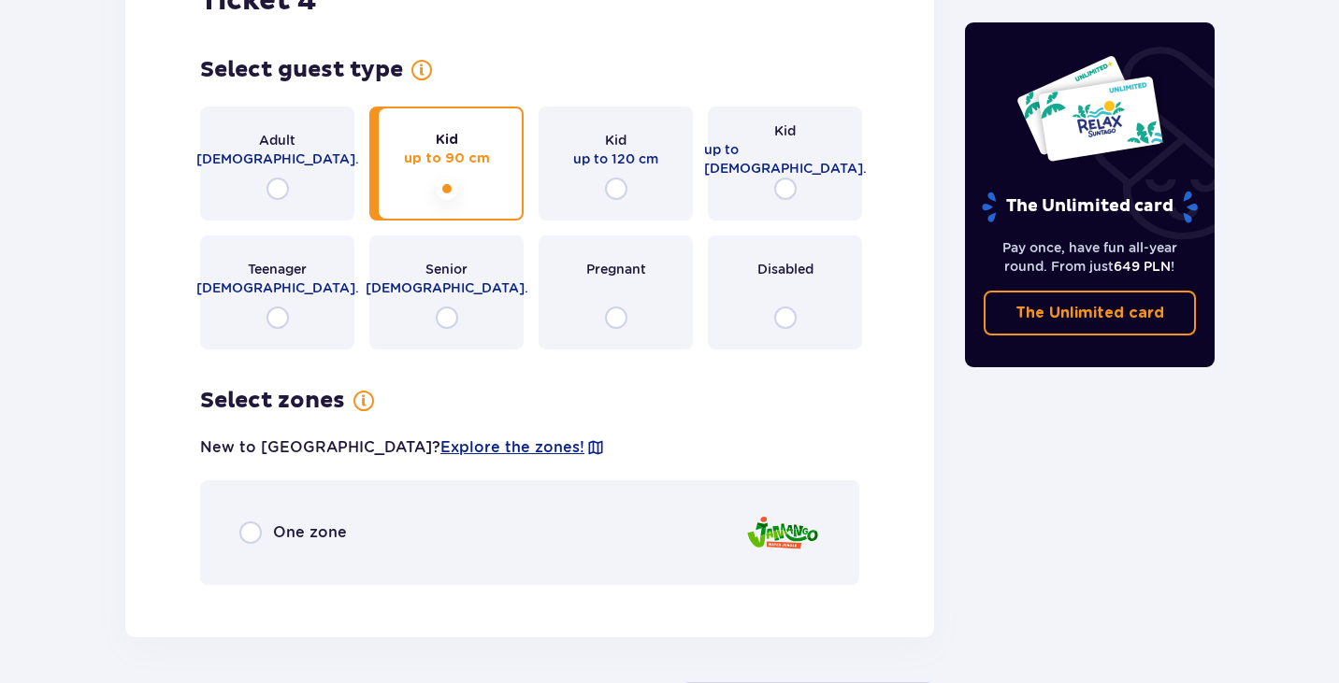
click at [304, 531] on span "One zone" at bounding box center [310, 533] width 74 height 21
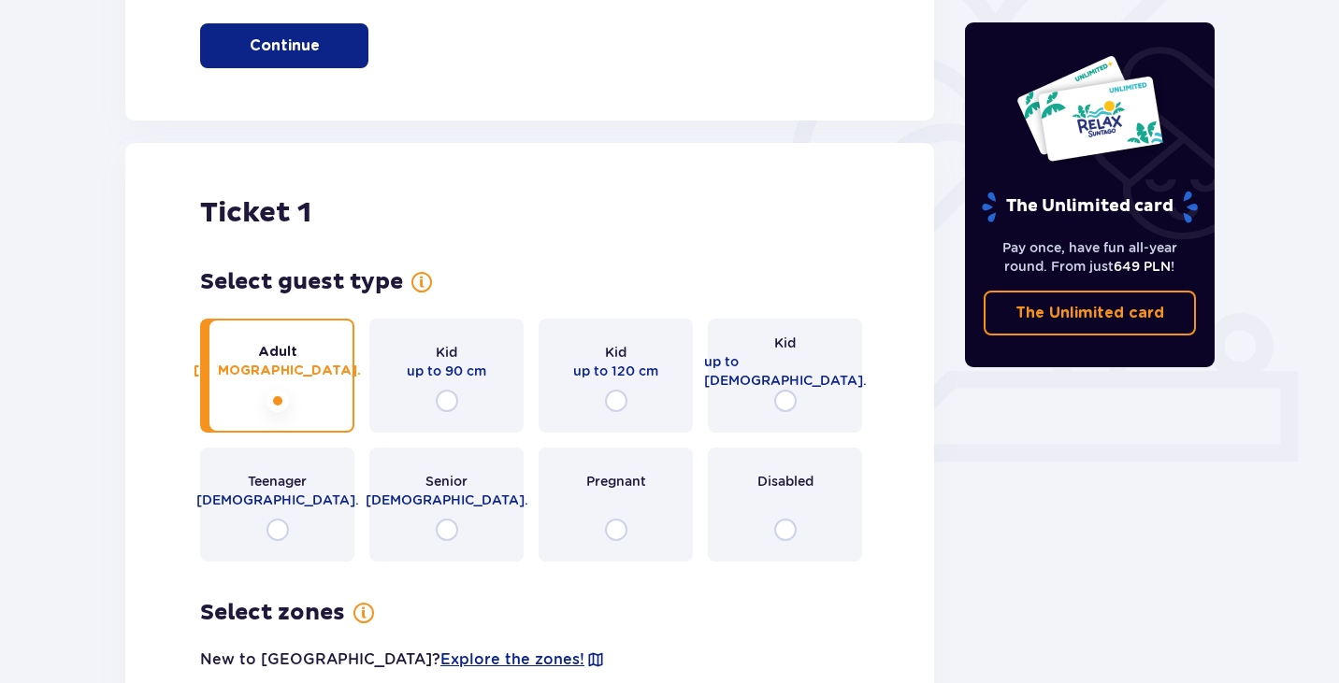
scroll to position [0, 0]
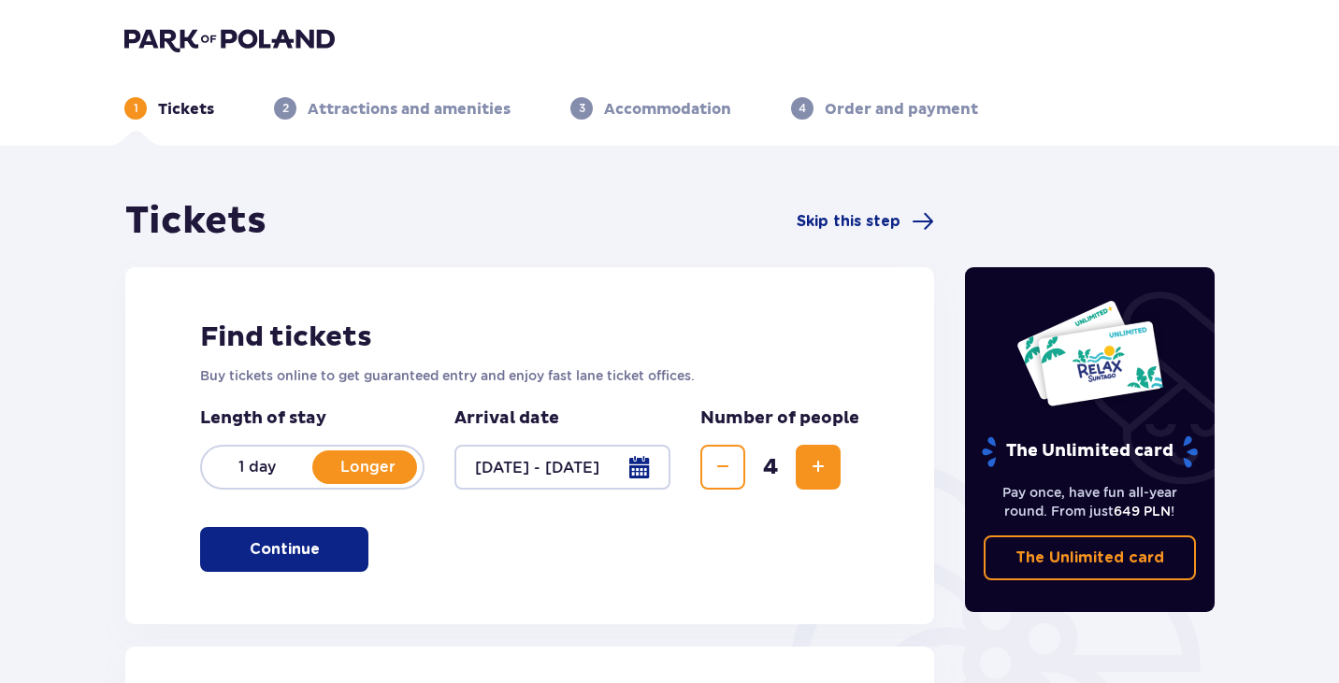
drag, startPoint x: 867, startPoint y: 574, endPoint x: 792, endPoint y: 209, distance: 372.2
click at [308, 555] on button "Continue" at bounding box center [284, 549] width 168 height 45
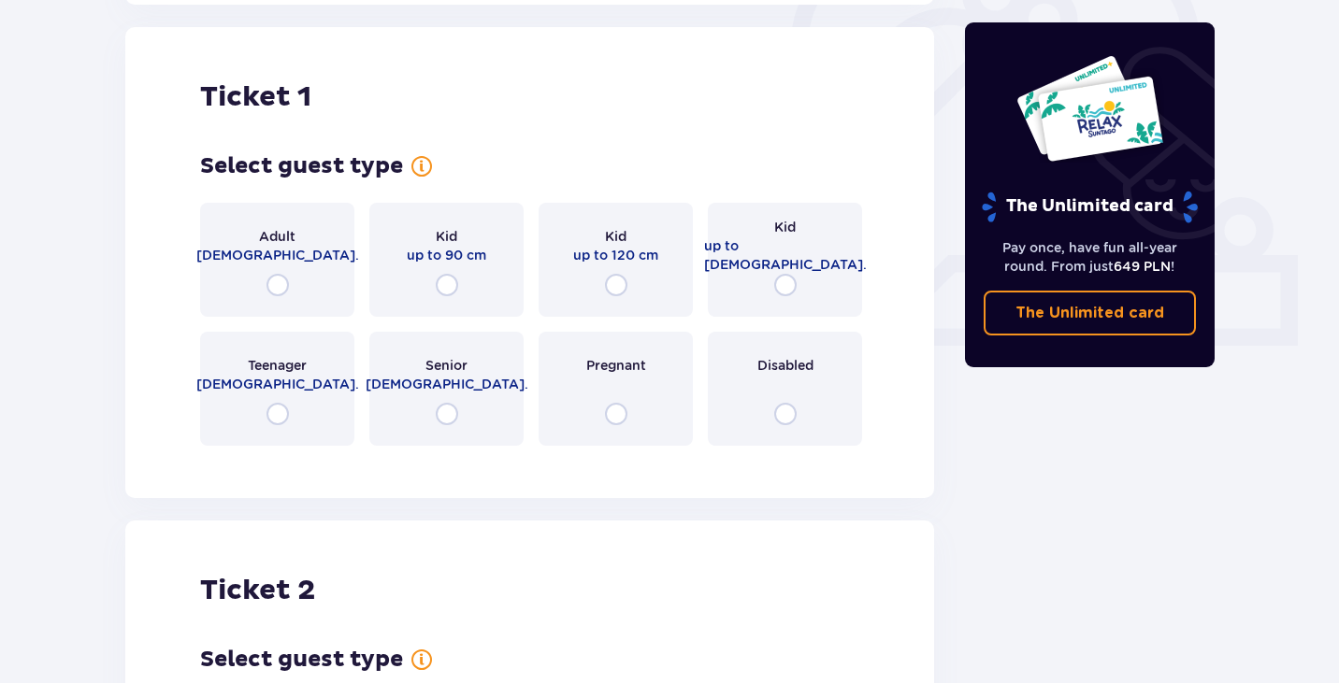
scroll to position [624, 0]
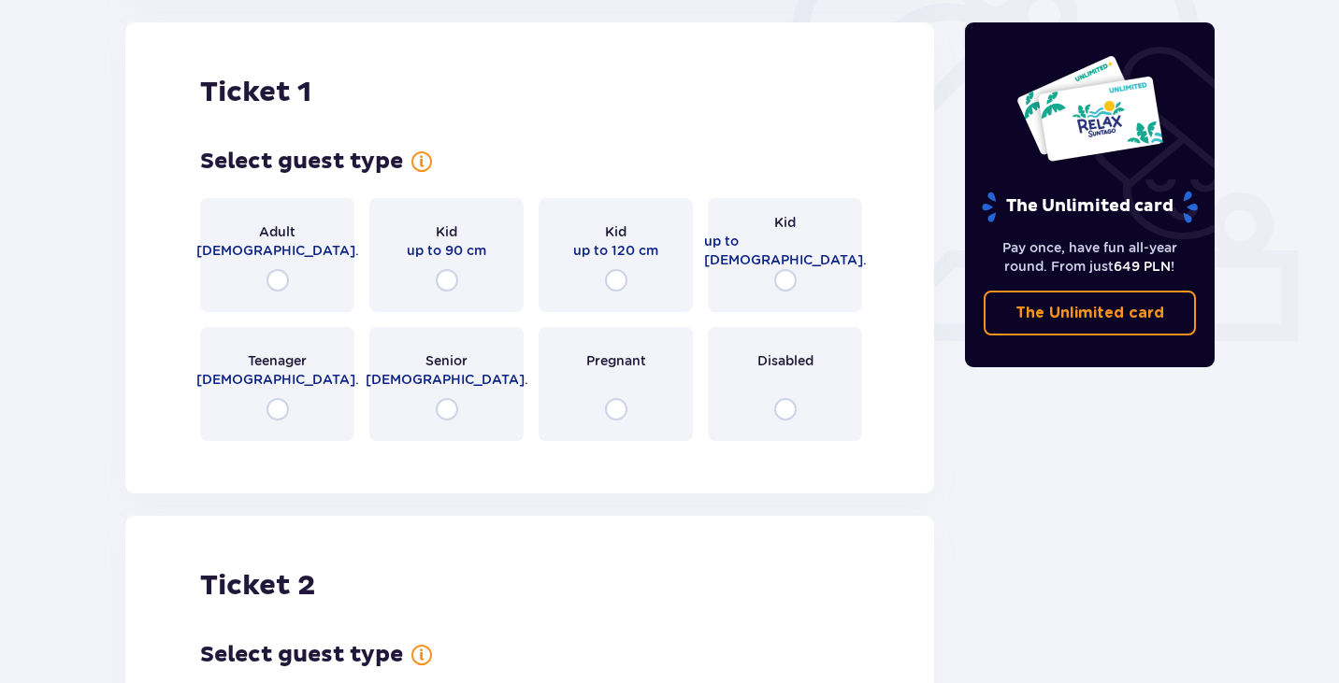
click at [291, 276] on div "Adult 18 - 65 y.o." at bounding box center [277, 255] width 154 height 114
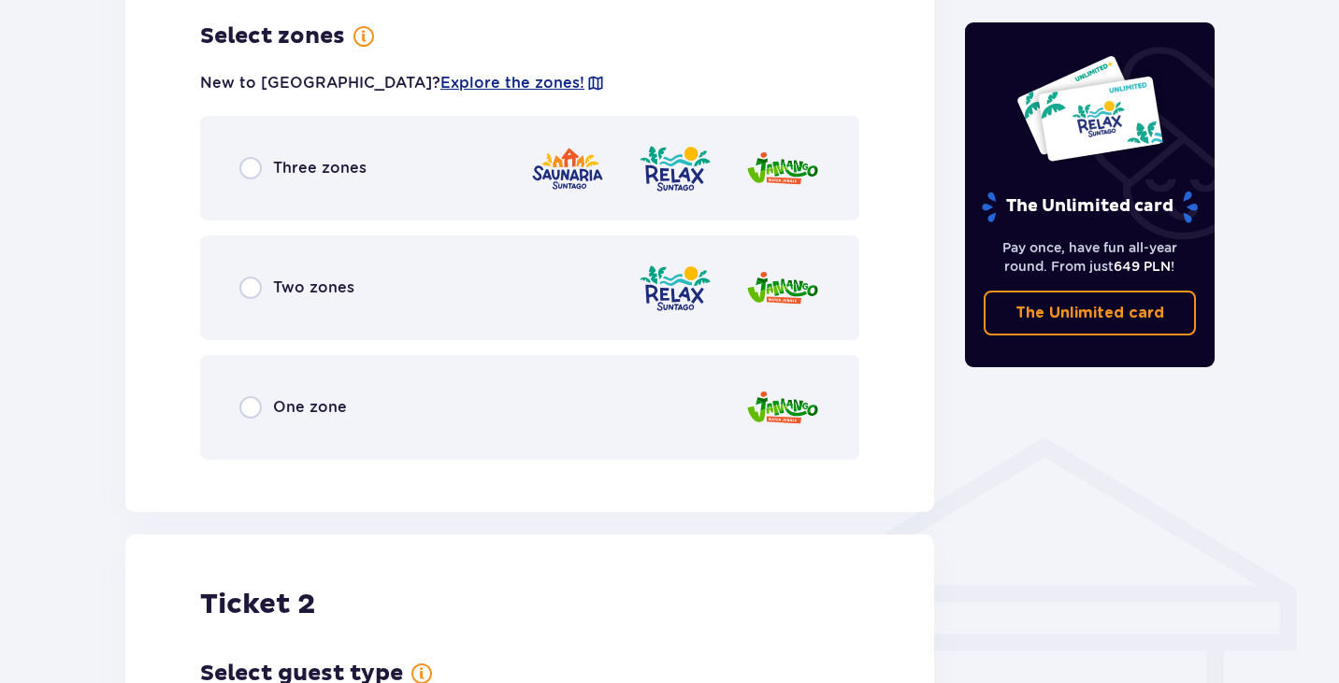
click at [285, 418] on span "One zone" at bounding box center [310, 407] width 74 height 21
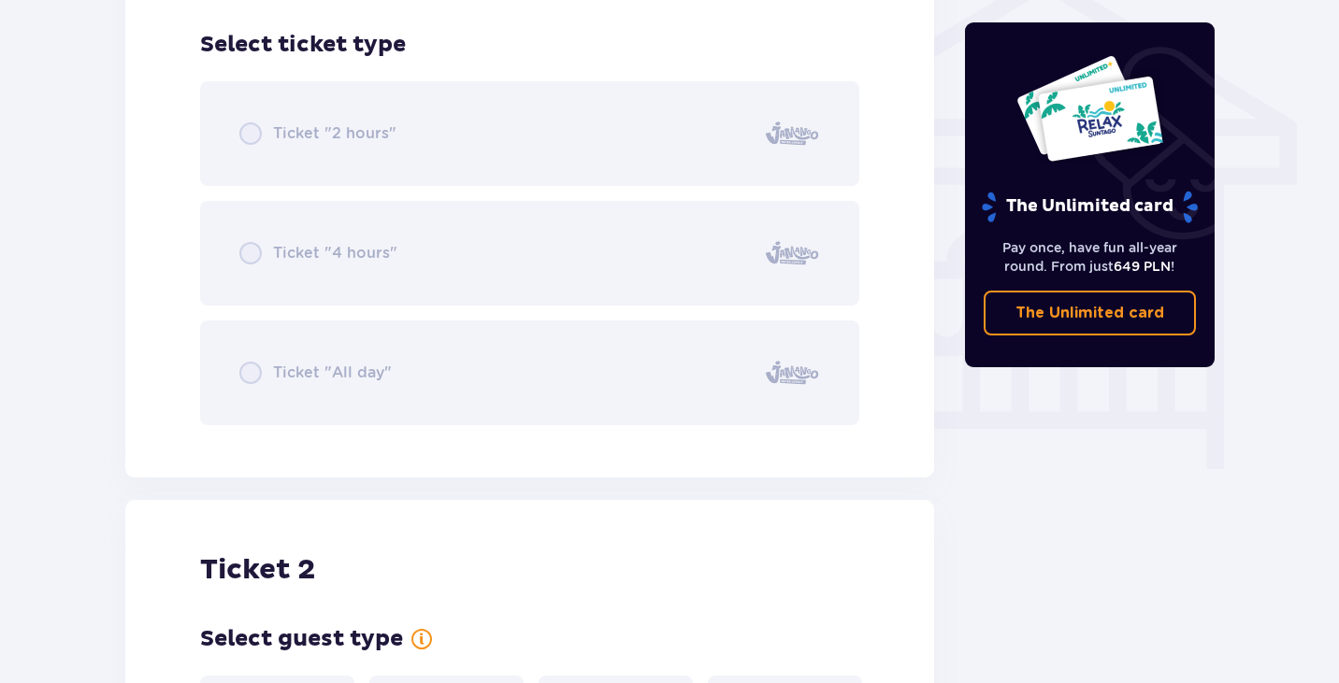
scroll to position [1556, 0]
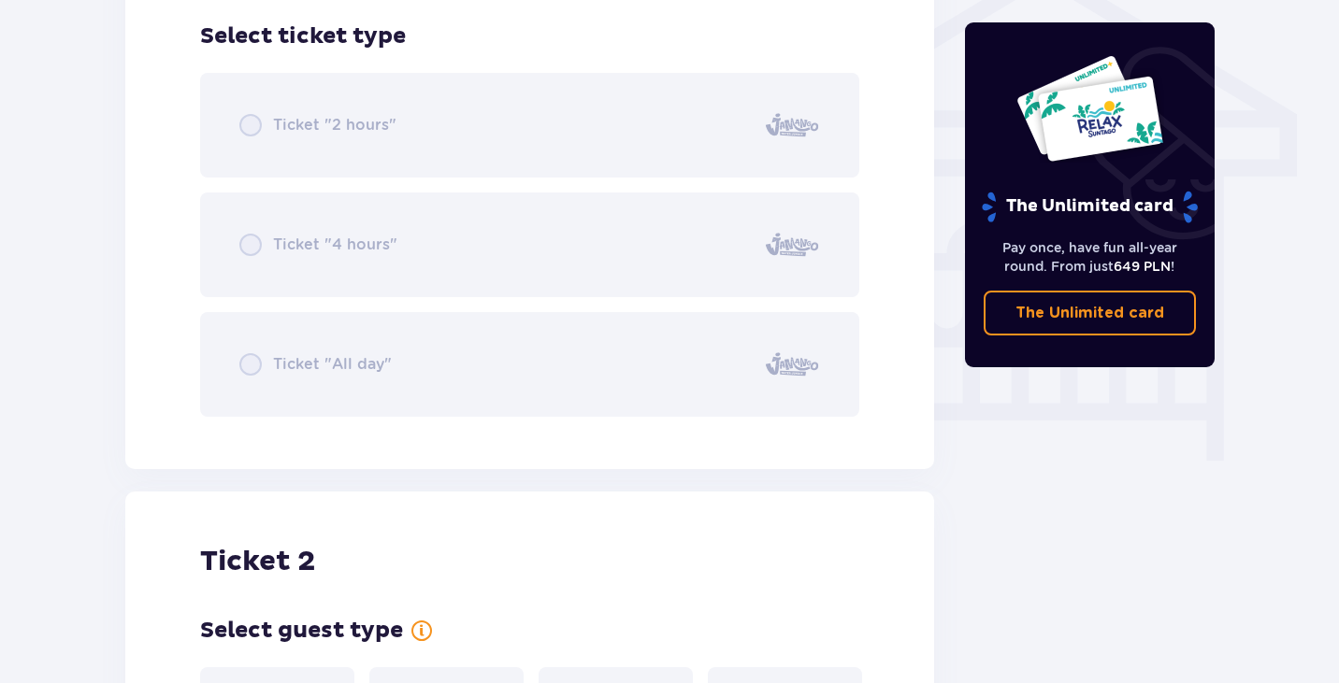
click at [288, 377] on div "Ticket "2 hours" Ticket "4 hours" Ticket "All day"" at bounding box center [529, 245] width 659 height 344
click at [256, 346] on div "Ticket "2 hours" Ticket "4 hours" Ticket "All day"" at bounding box center [529, 245] width 659 height 344
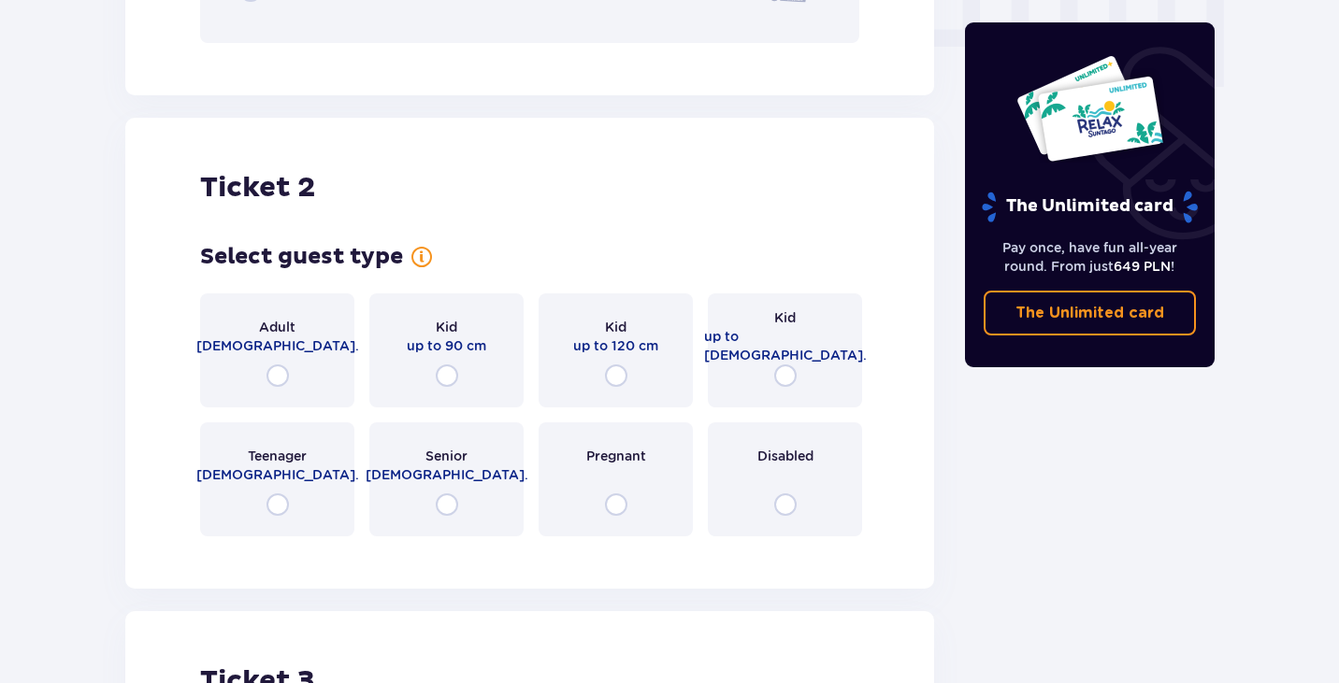
click at [275, 380] on input "radio" at bounding box center [277, 376] width 22 height 22
radio input "true"
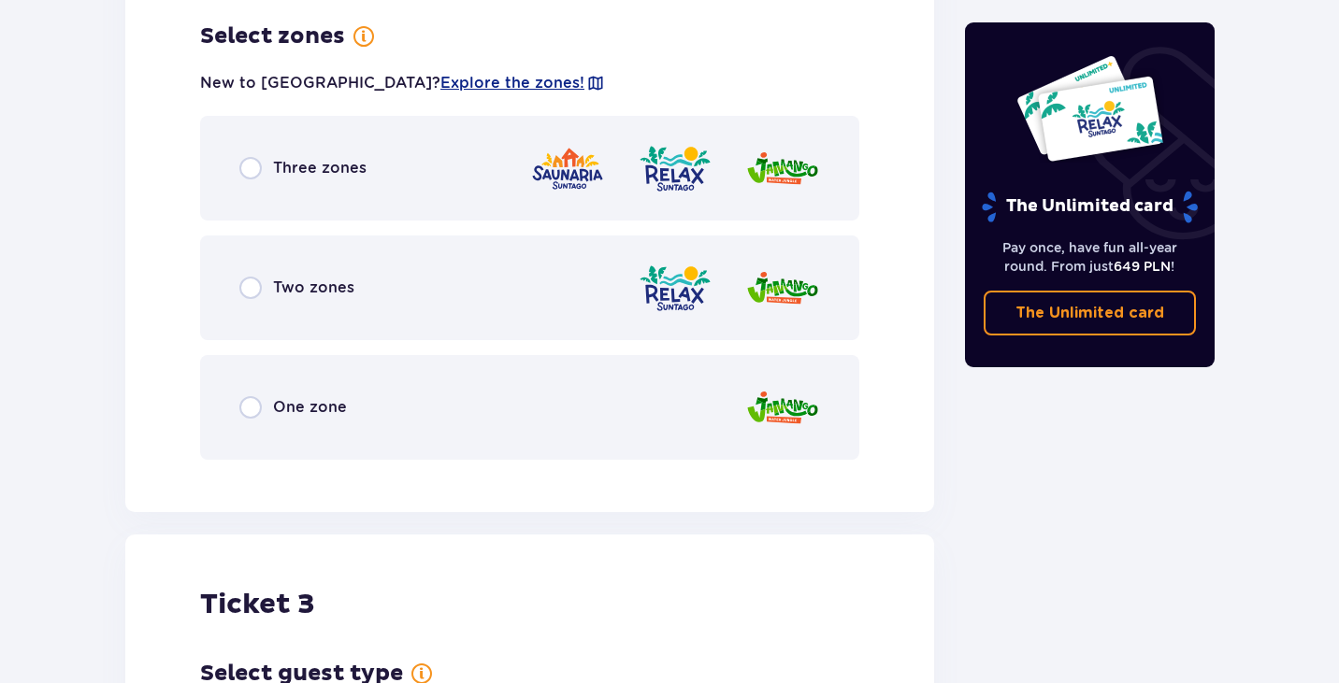
click at [265, 435] on div "One zone" at bounding box center [529, 407] width 659 height 105
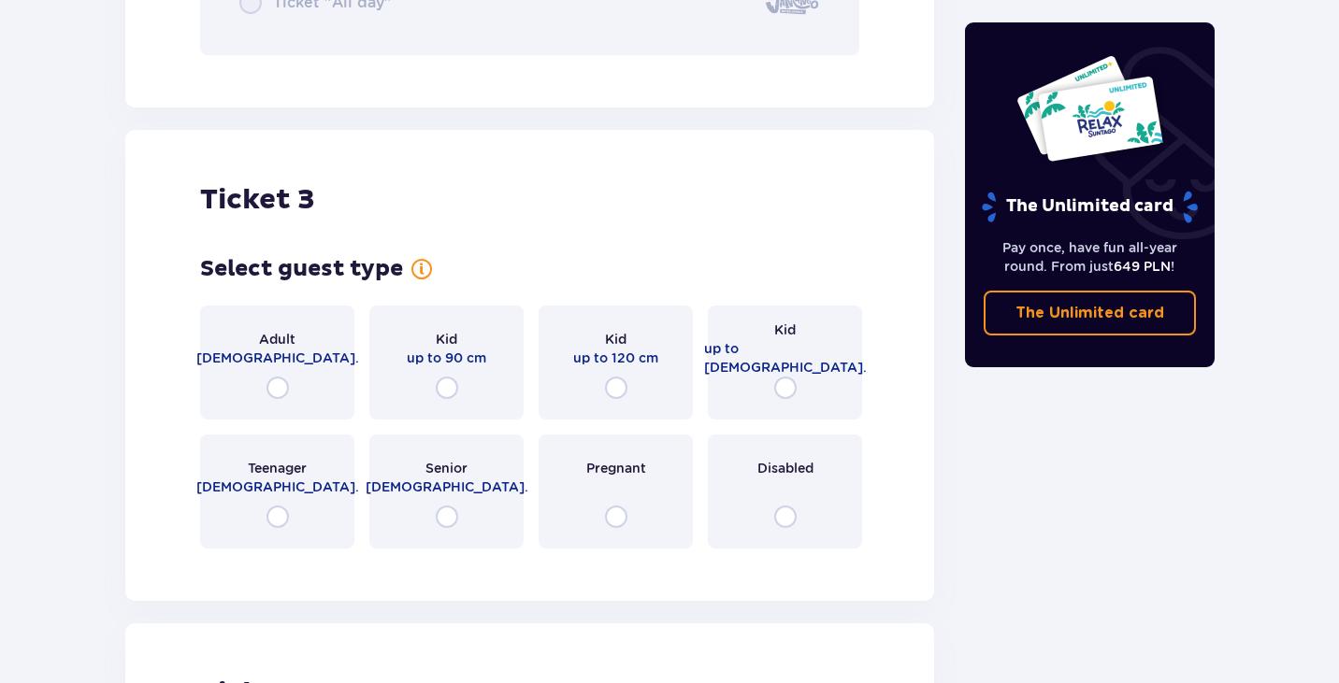
scroll to position [3330, 0]
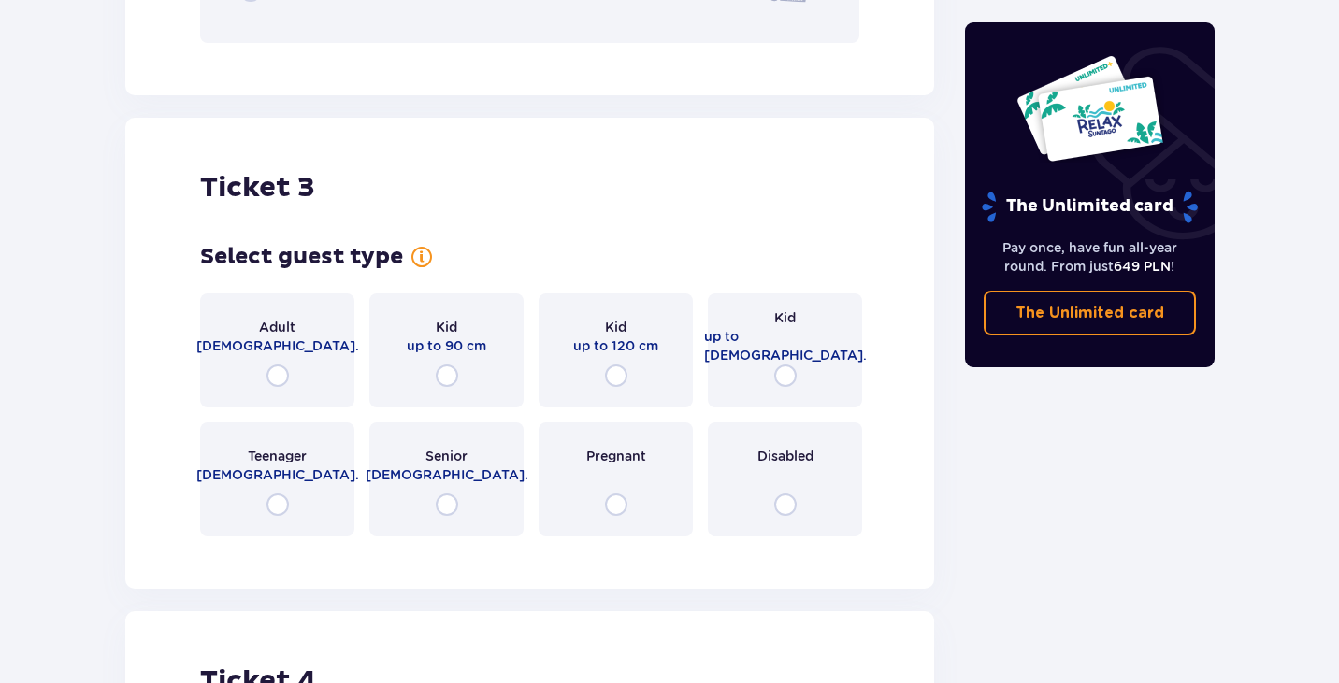
click at [449, 386] on input "radio" at bounding box center [447, 376] width 22 height 22
radio input "true"
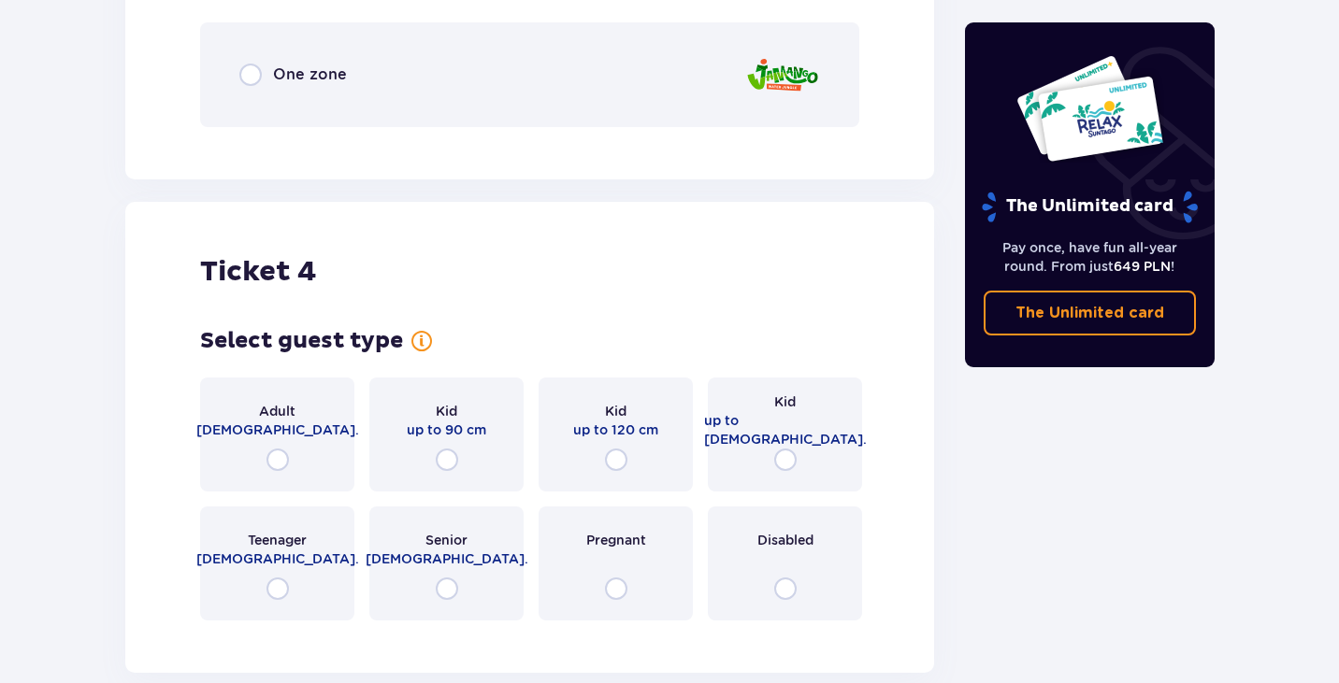
scroll to position [4068, 0]
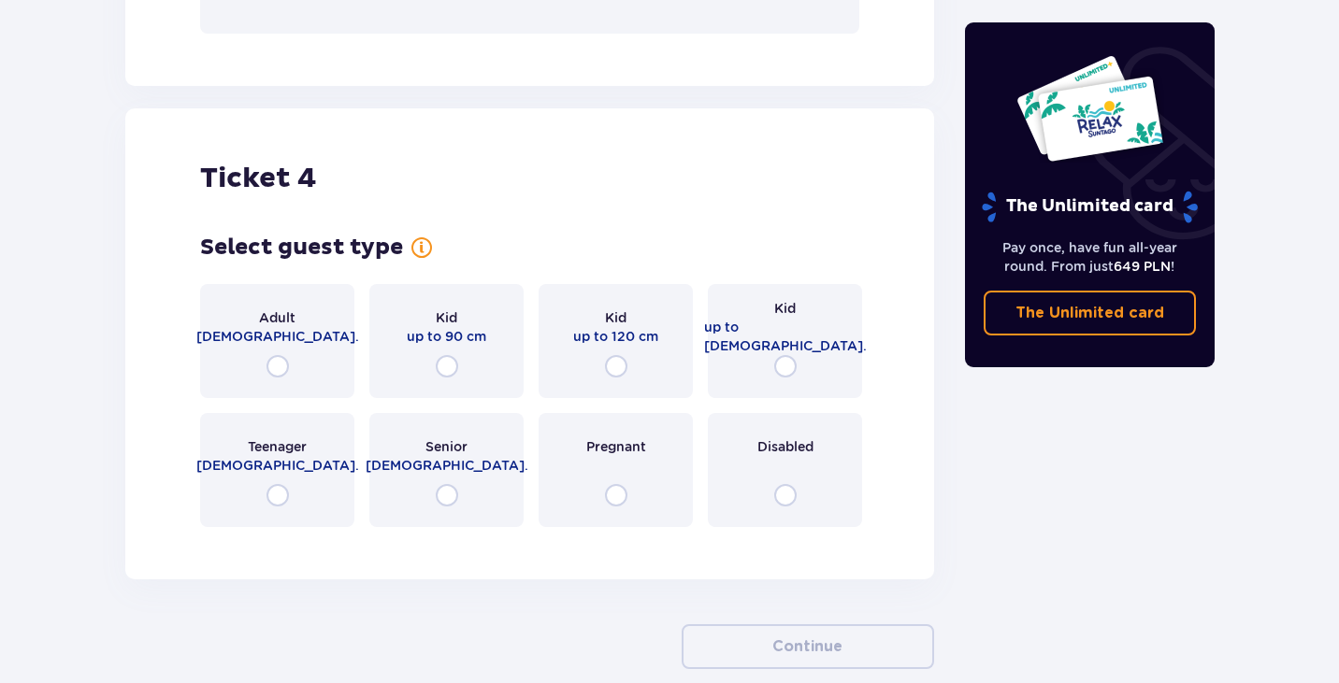
click at [615, 364] on input "radio" at bounding box center [616, 366] width 22 height 22
radio input "true"
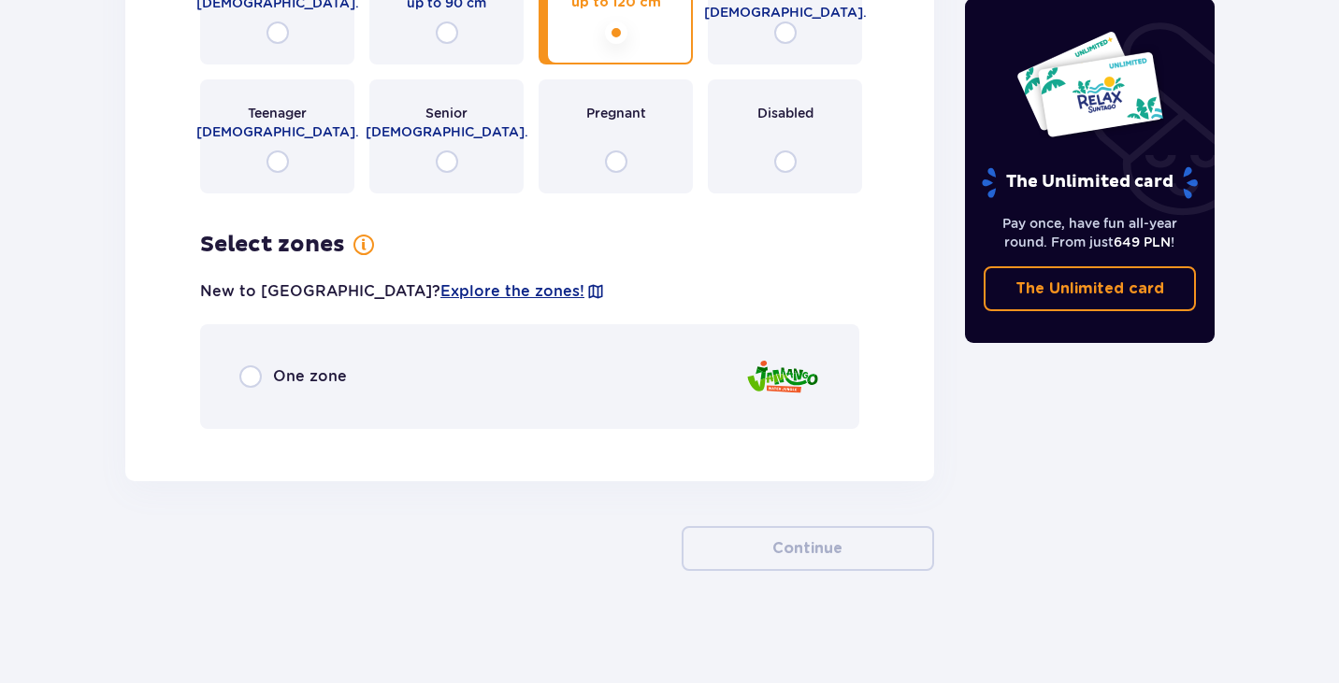
click at [610, 370] on div "One zone" at bounding box center [529, 376] width 659 height 105
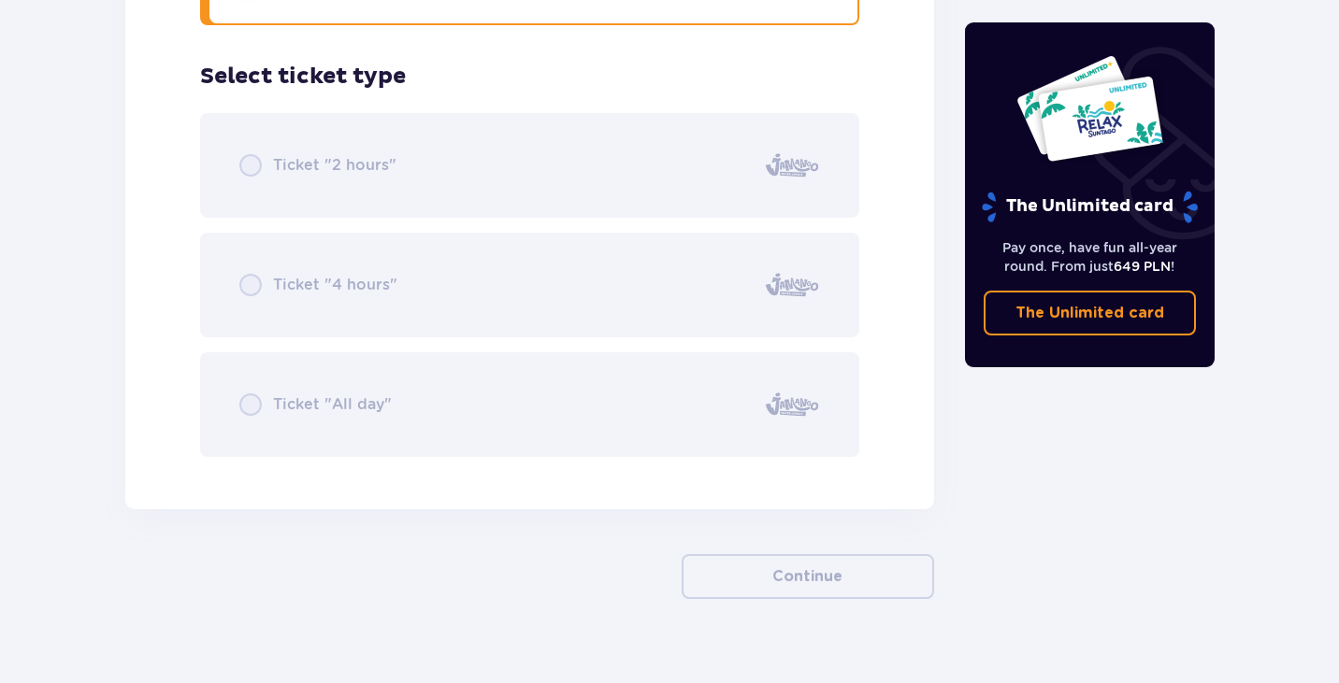
scroll to position [4834, 0]
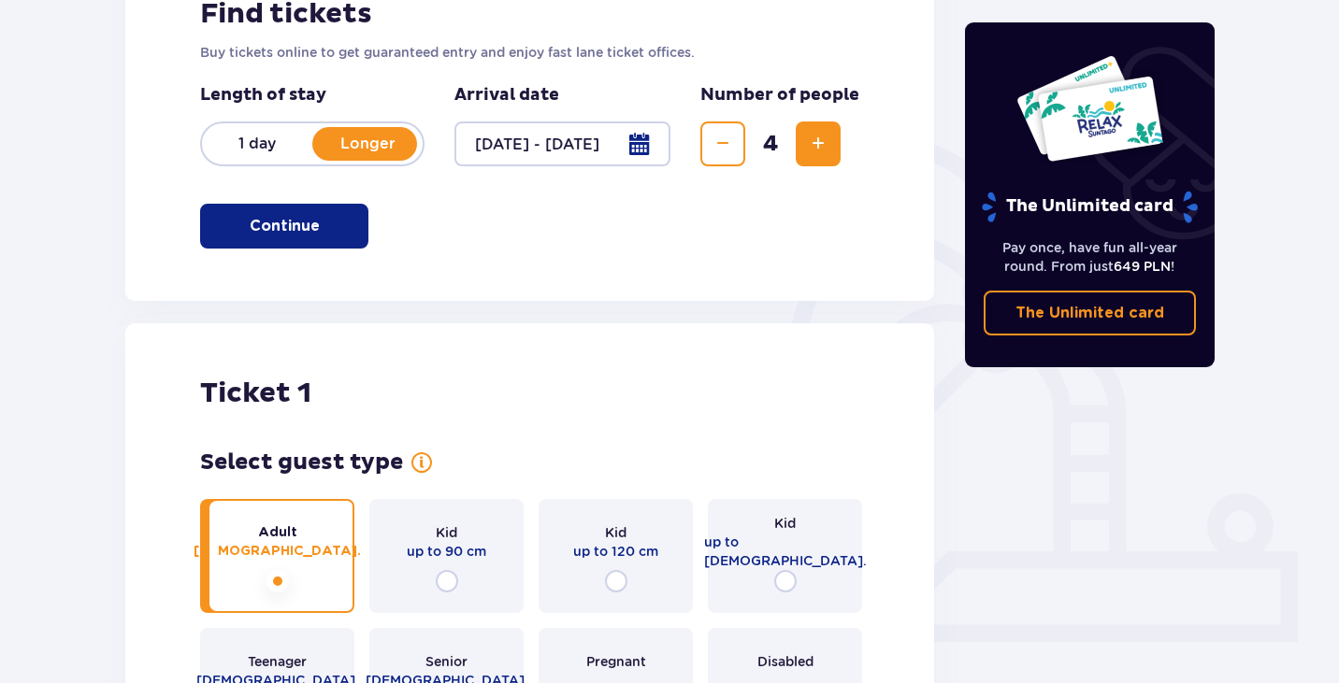
scroll to position [0, 0]
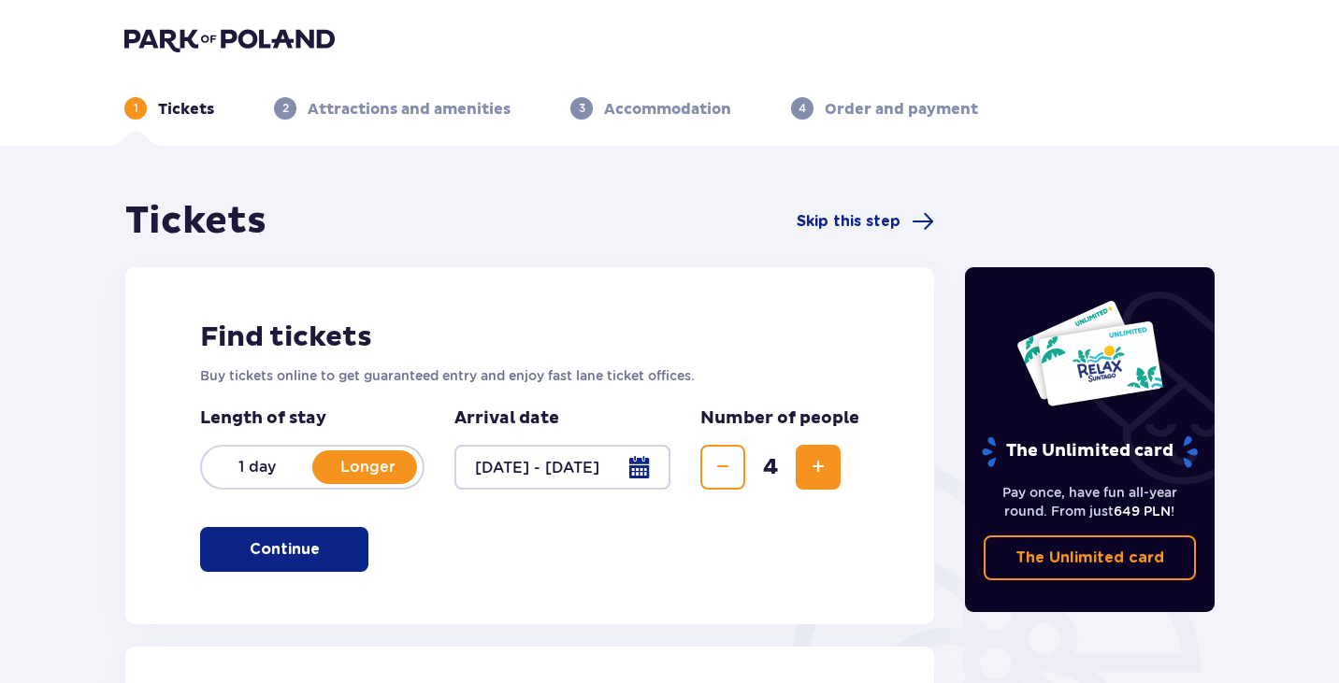
drag, startPoint x: 945, startPoint y: 558, endPoint x: 767, endPoint y: 33, distance: 554.9
click at [872, 217] on span "Skip this step" at bounding box center [848, 221] width 104 height 21
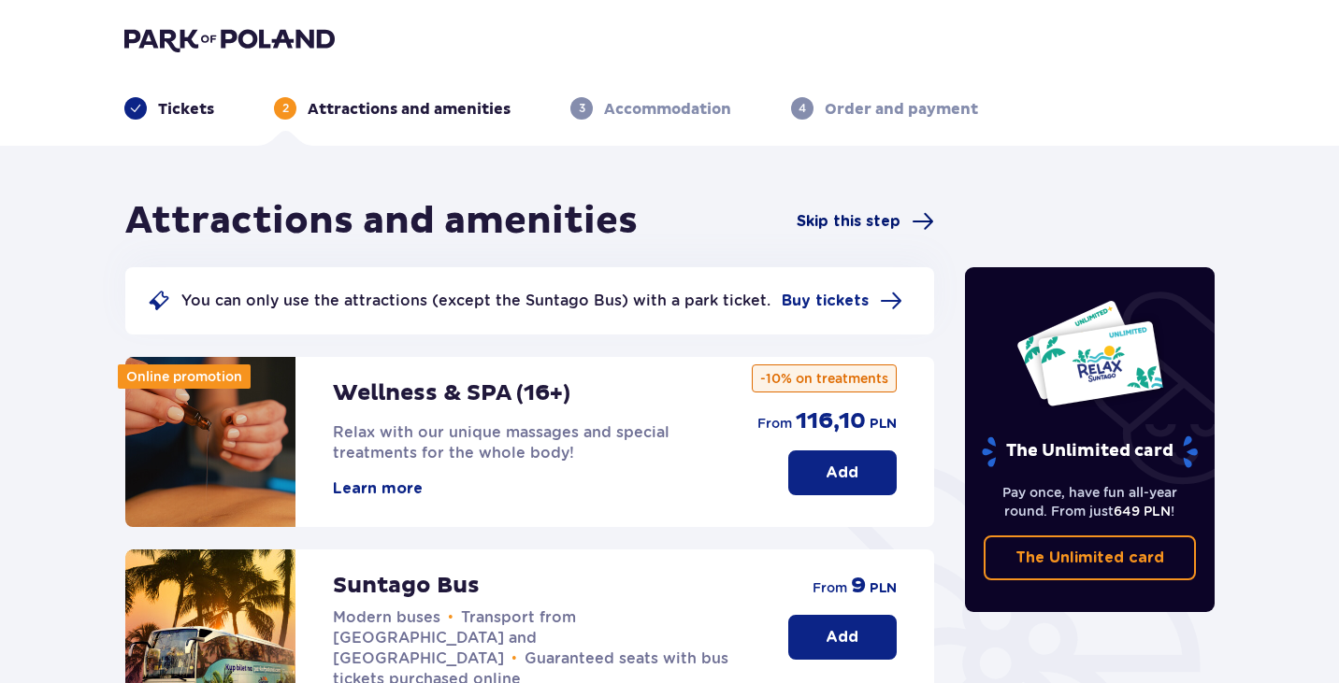
click at [892, 218] on span "Skip this step" at bounding box center [848, 221] width 104 height 21
